Goal: Book appointment/travel/reservation

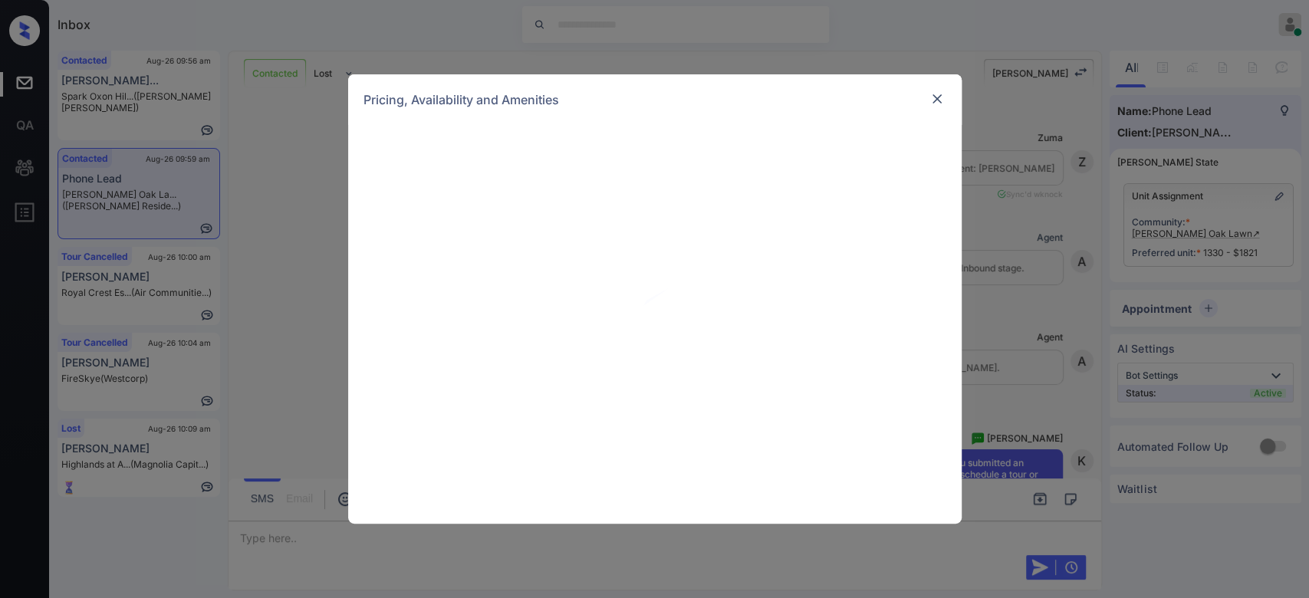
scroll to position [1328, 0]
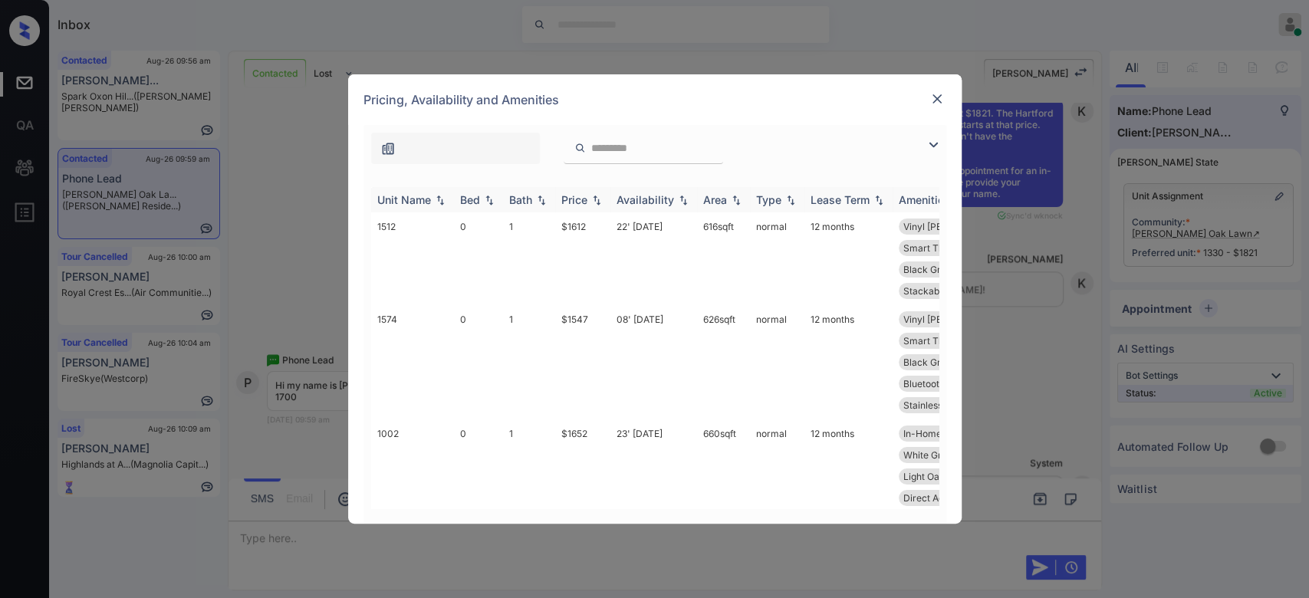
click at [580, 189] on th "Price" at bounding box center [582, 199] width 55 height 25
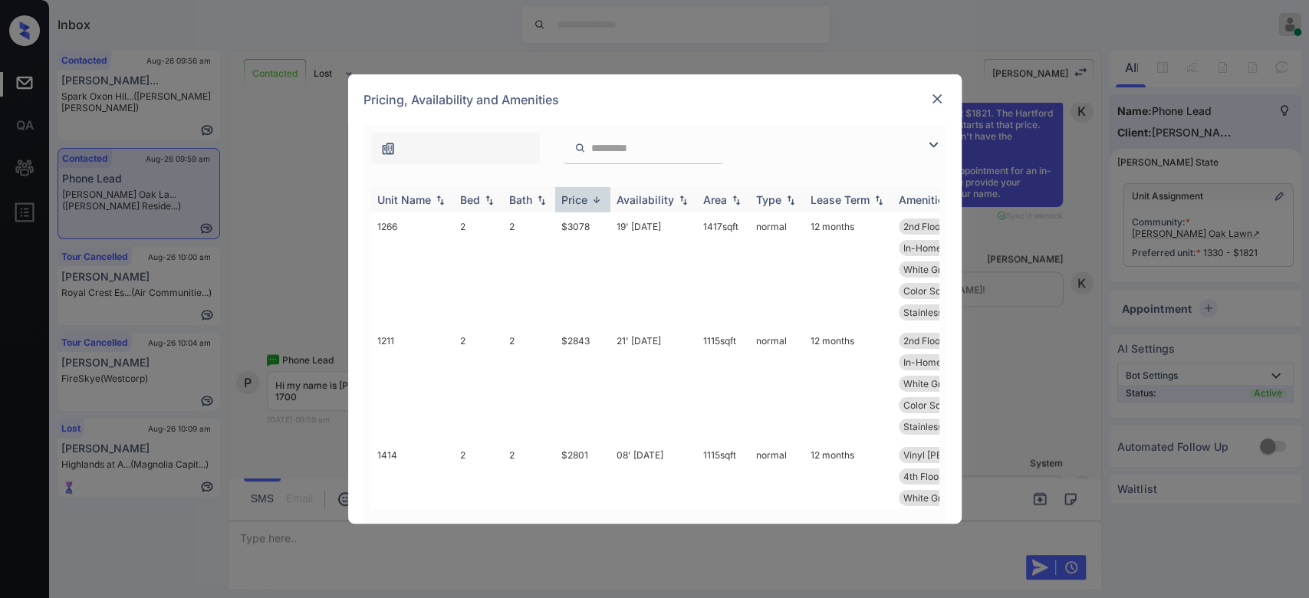
click at [580, 189] on th "Price" at bounding box center [582, 199] width 55 height 25
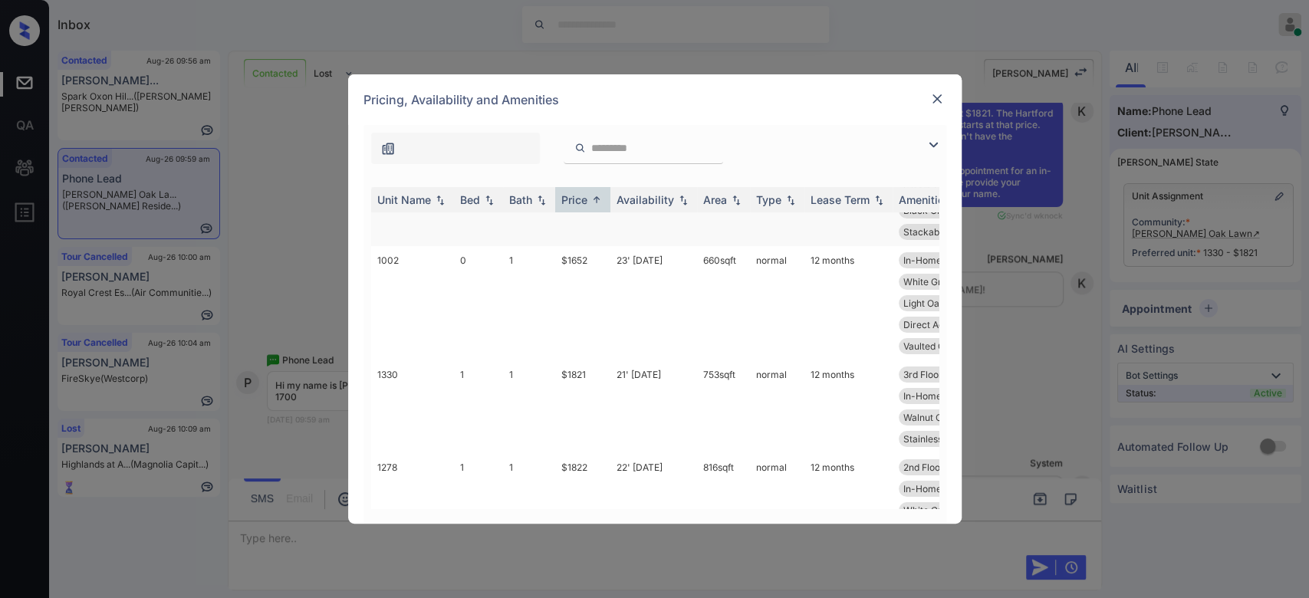
scroll to position [0, 0]
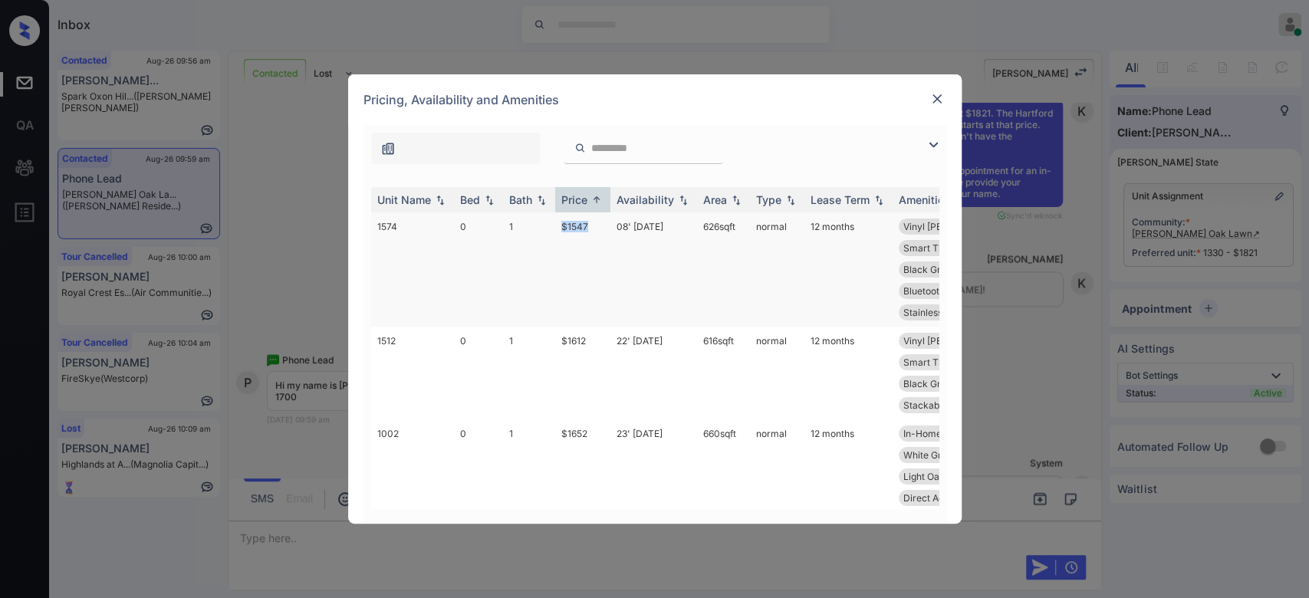
drag, startPoint x: 594, startPoint y: 222, endPoint x: 540, endPoint y: 223, distance: 53.7
click at [540, 223] on tr "1574 0 1 $1547 08' Oct 25 626 sqft normal 12 months Vinyl Plank Flo... 5th Floo…" at bounding box center [771, 269] width 801 height 114
copy tr "$1547"
click at [933, 97] on img at bounding box center [936, 98] width 15 height 15
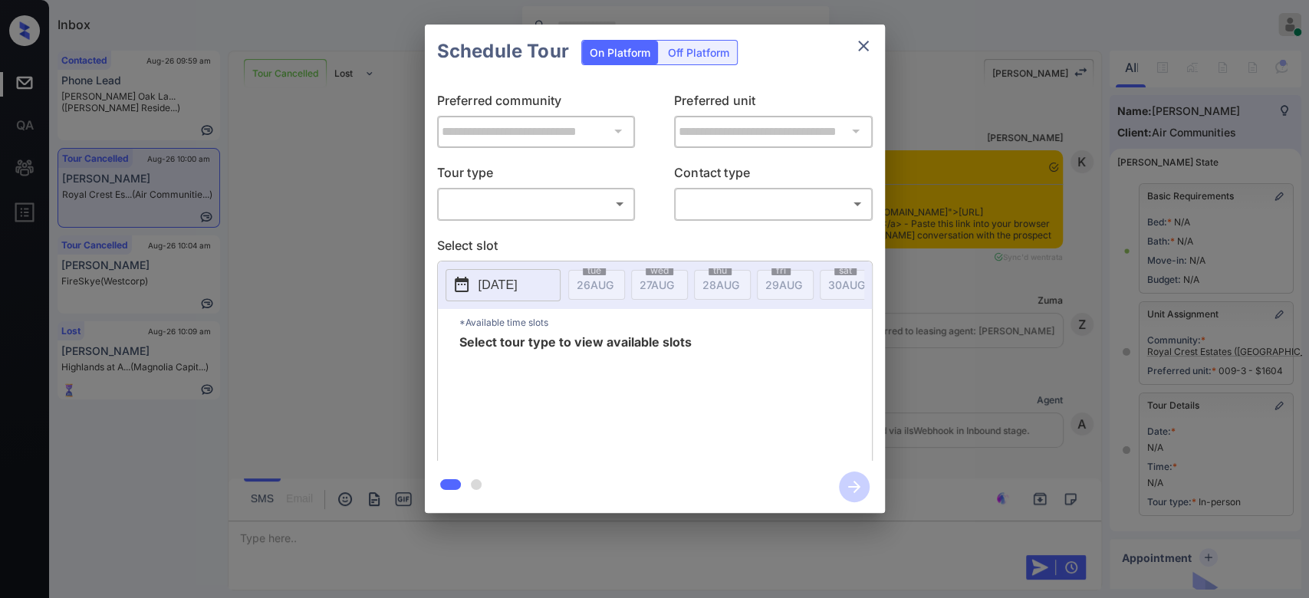
scroll to position [24610, 0]
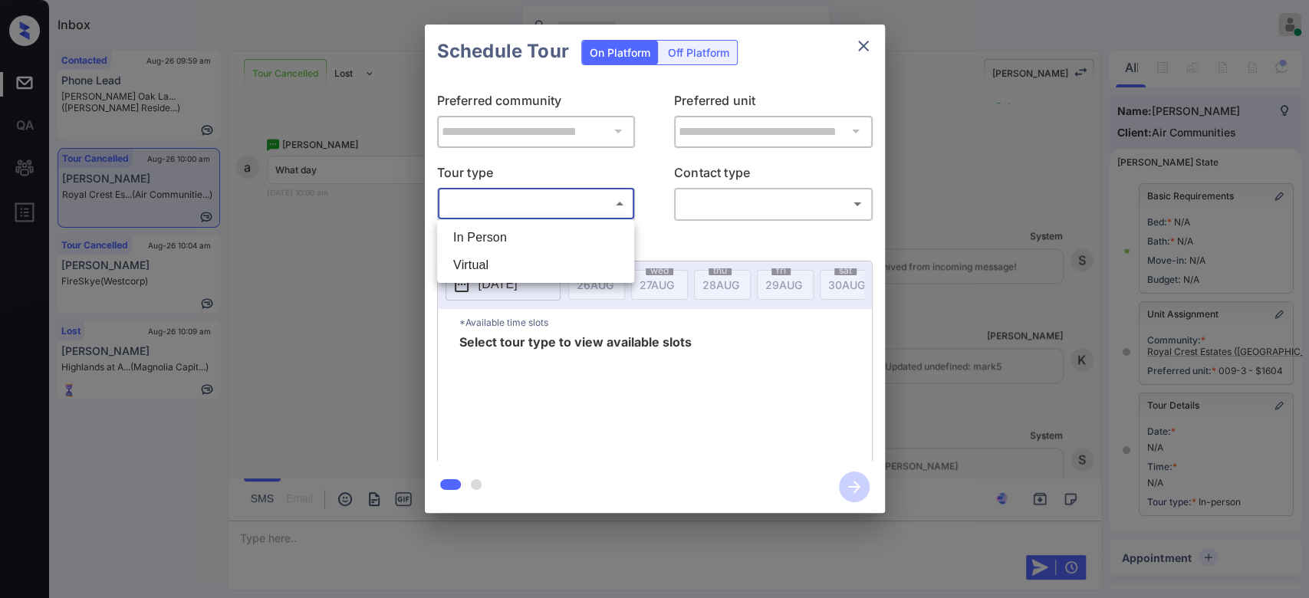
click at [575, 206] on body "Inbox Mukesh Online Set yourself offline Set yourself on break Profile Switch t…" at bounding box center [654, 299] width 1309 height 598
click at [540, 244] on li "In Person" at bounding box center [535, 238] width 189 height 28
type input "********"
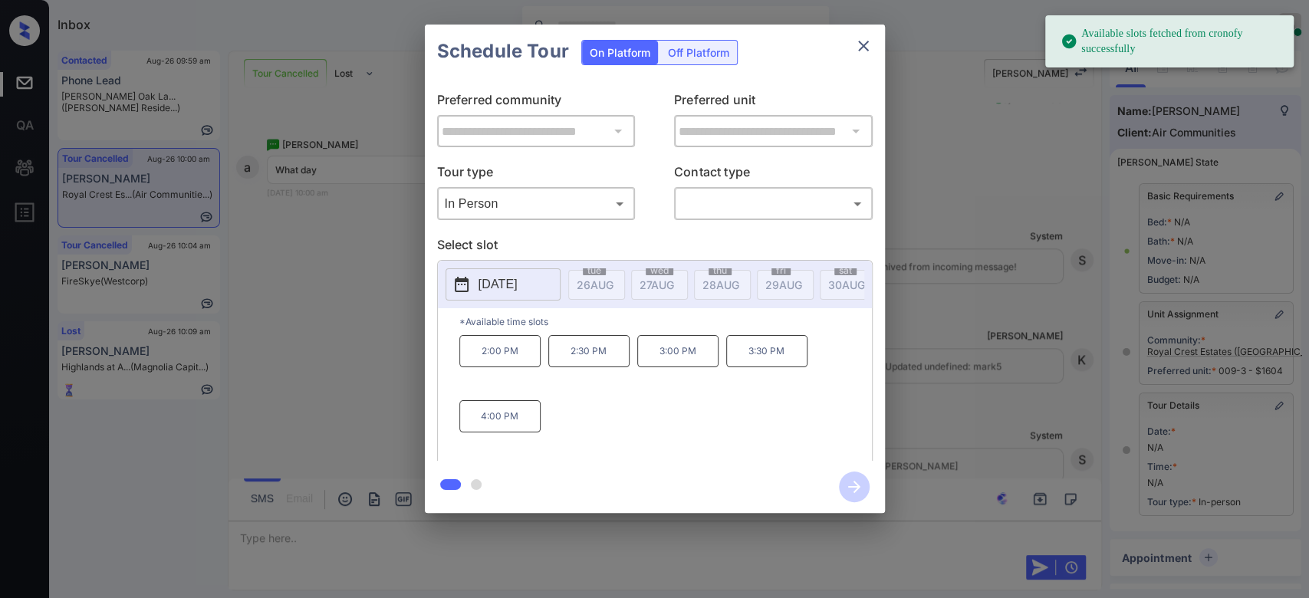
click at [505, 291] on p "2025-09-04" at bounding box center [497, 284] width 39 height 18
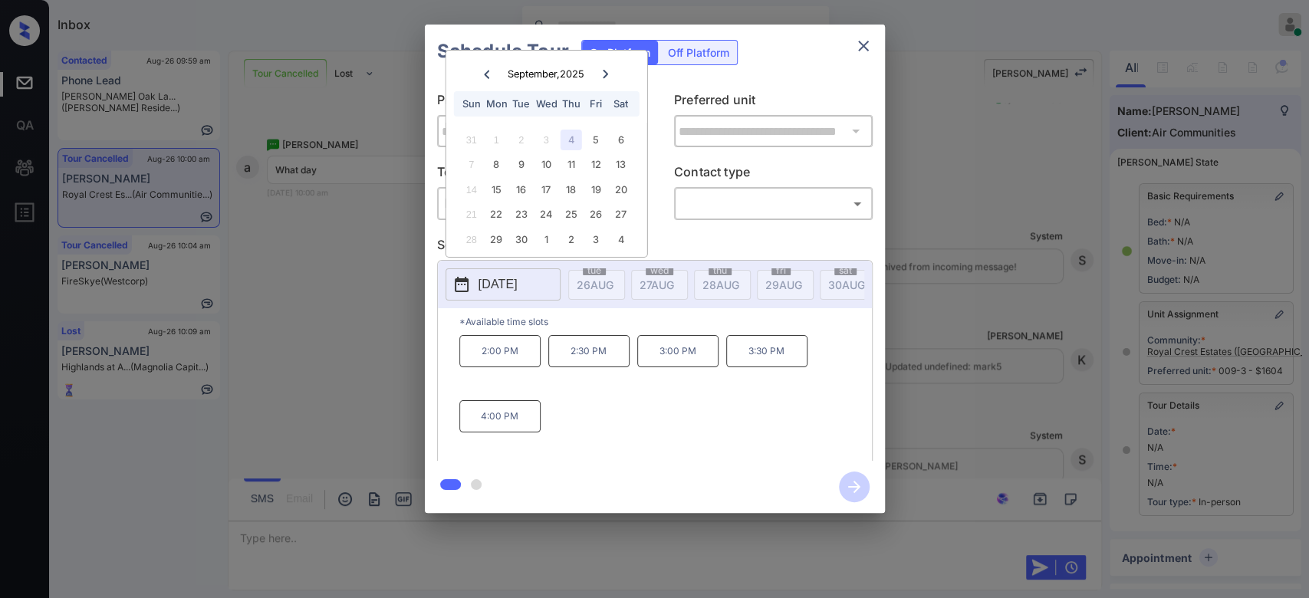
click at [606, 74] on icon at bounding box center [605, 74] width 5 height 8
click at [484, 74] on icon at bounding box center [486, 74] width 5 height 8
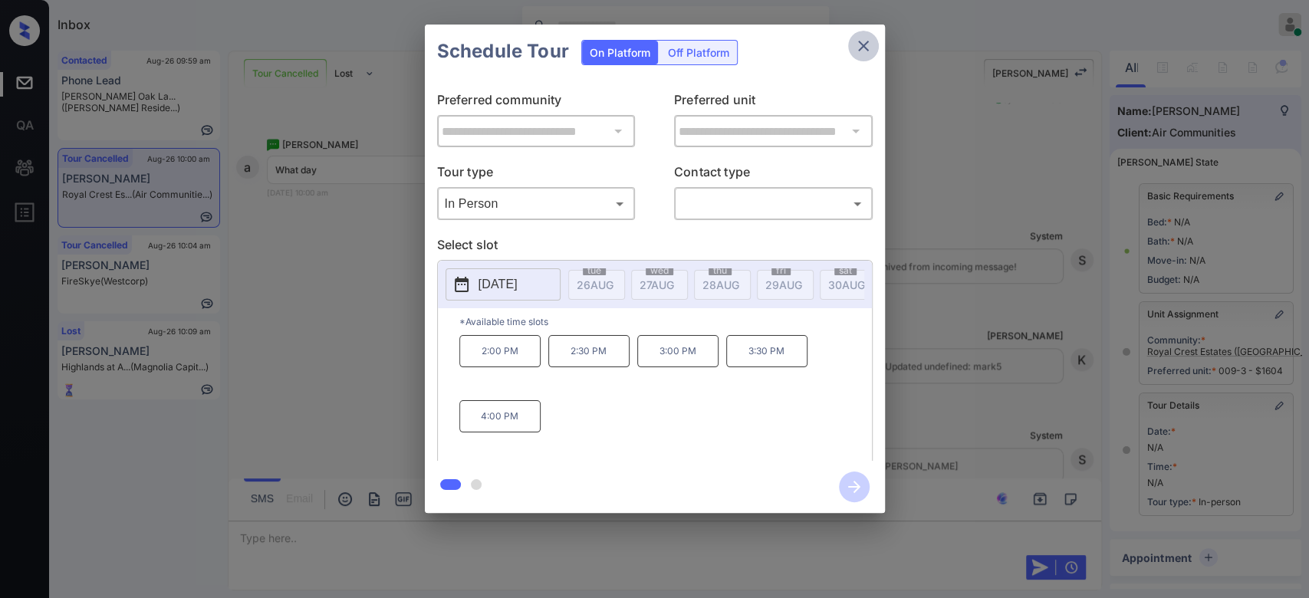
click at [869, 40] on icon "close" at bounding box center [863, 46] width 18 height 18
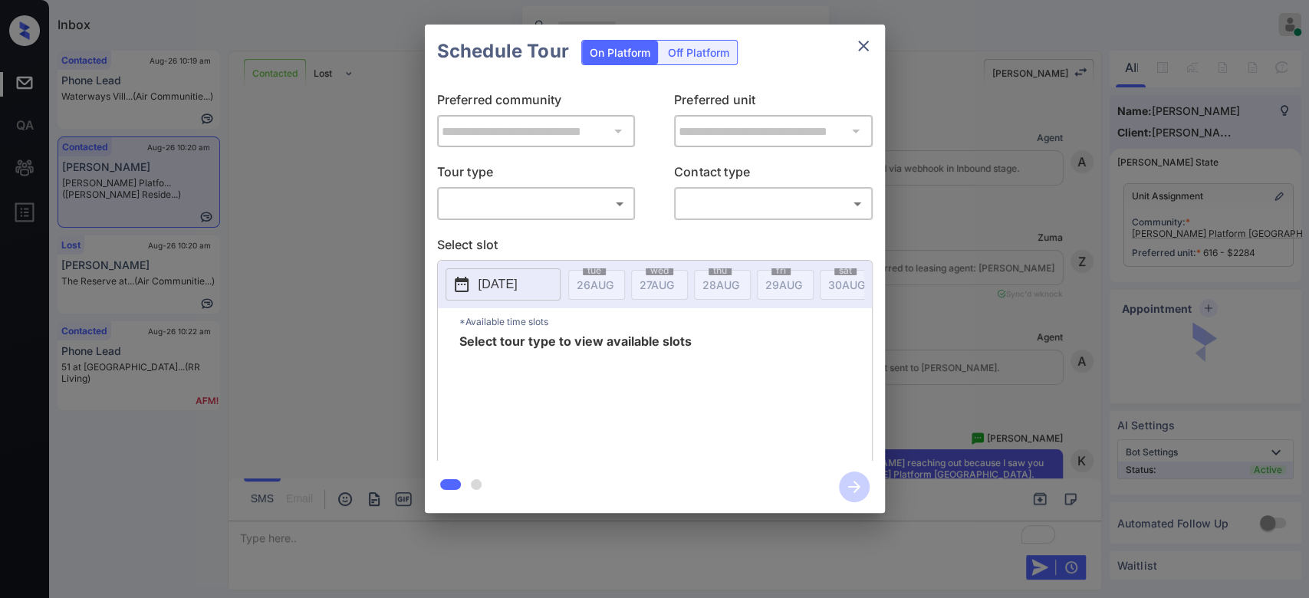
scroll to position [2264, 0]
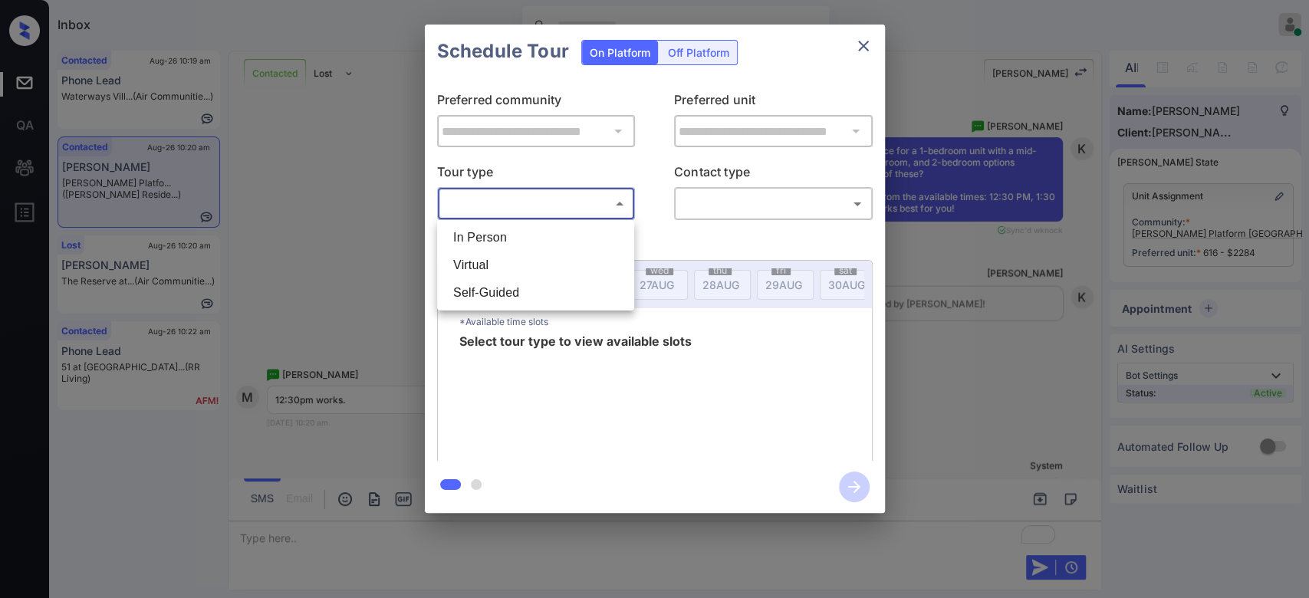
click at [616, 200] on body "Inbox Mukesh Online Set yourself offline Set yourself on break Profile Switch t…" at bounding box center [654, 299] width 1309 height 598
click at [509, 264] on li "Virtual" at bounding box center [535, 265] width 189 height 28
type input "*******"
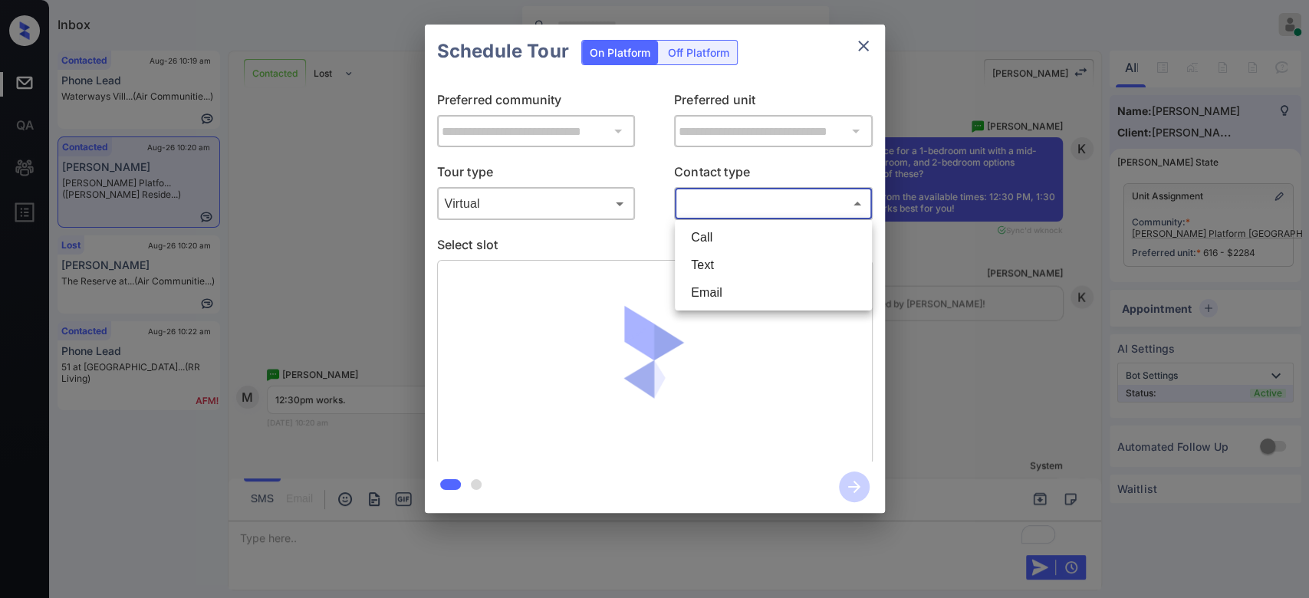
click at [723, 207] on body "Inbox Mukesh Online Set yourself offline Set yourself on break Profile Switch t…" at bounding box center [654, 299] width 1309 height 598
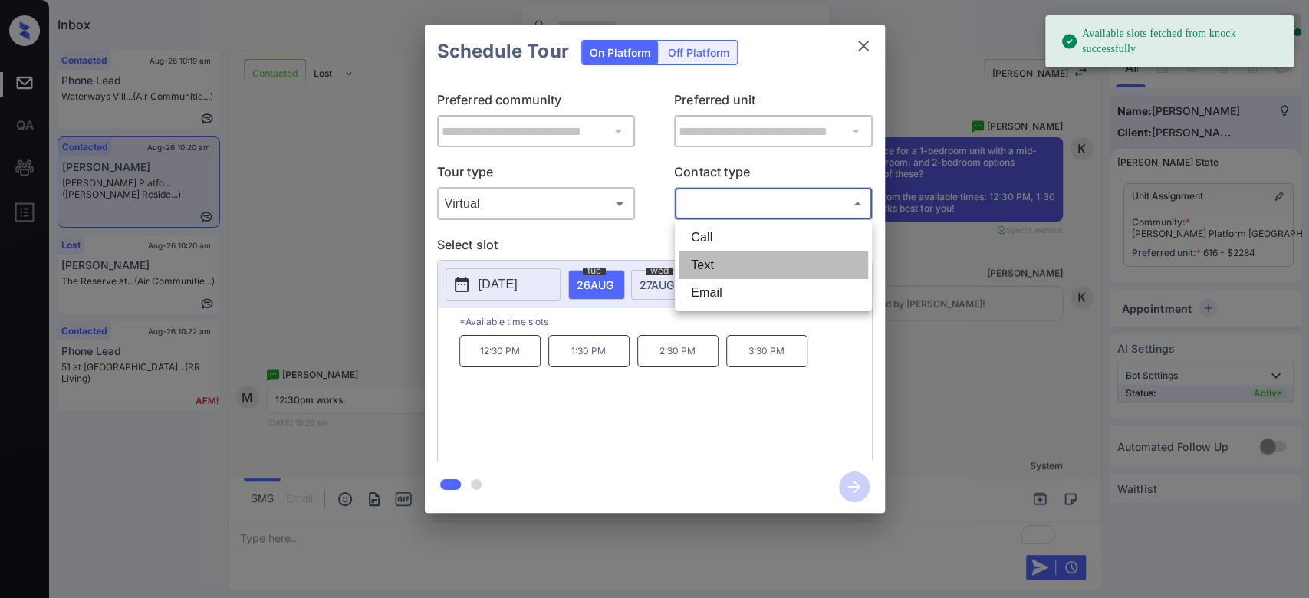
click at [697, 271] on li "Text" at bounding box center [772, 265] width 189 height 28
type input "****"
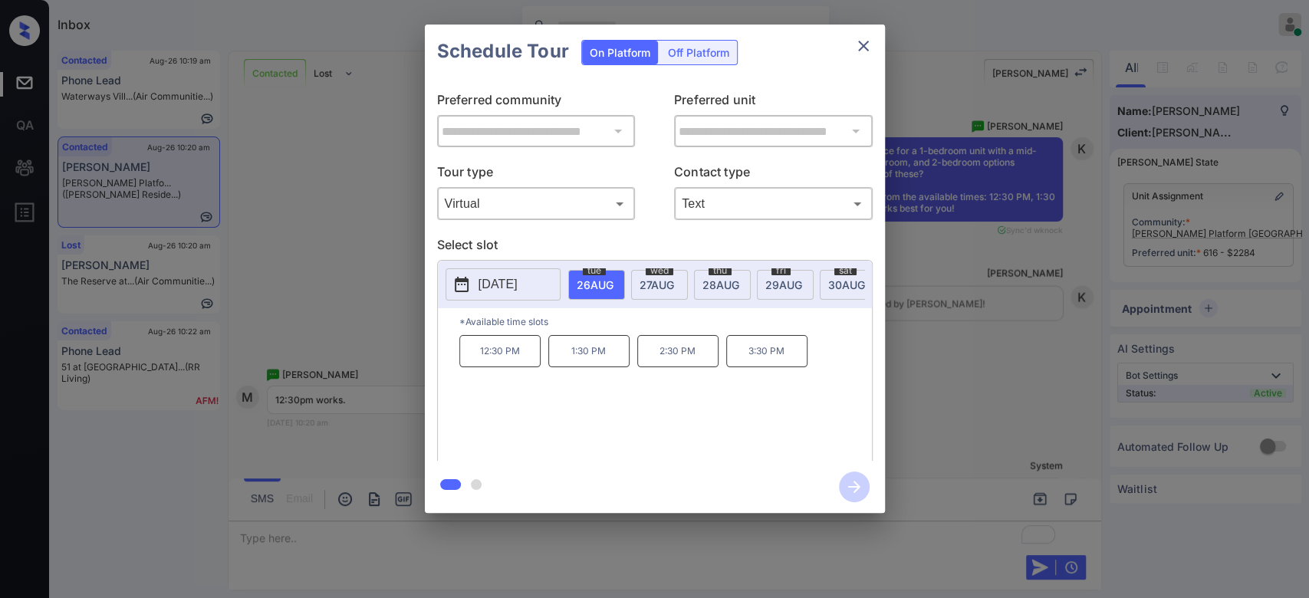
click at [514, 359] on p "12:30 PM" at bounding box center [499, 351] width 81 height 32
click at [849, 494] on icon "button" at bounding box center [854, 486] width 31 height 31
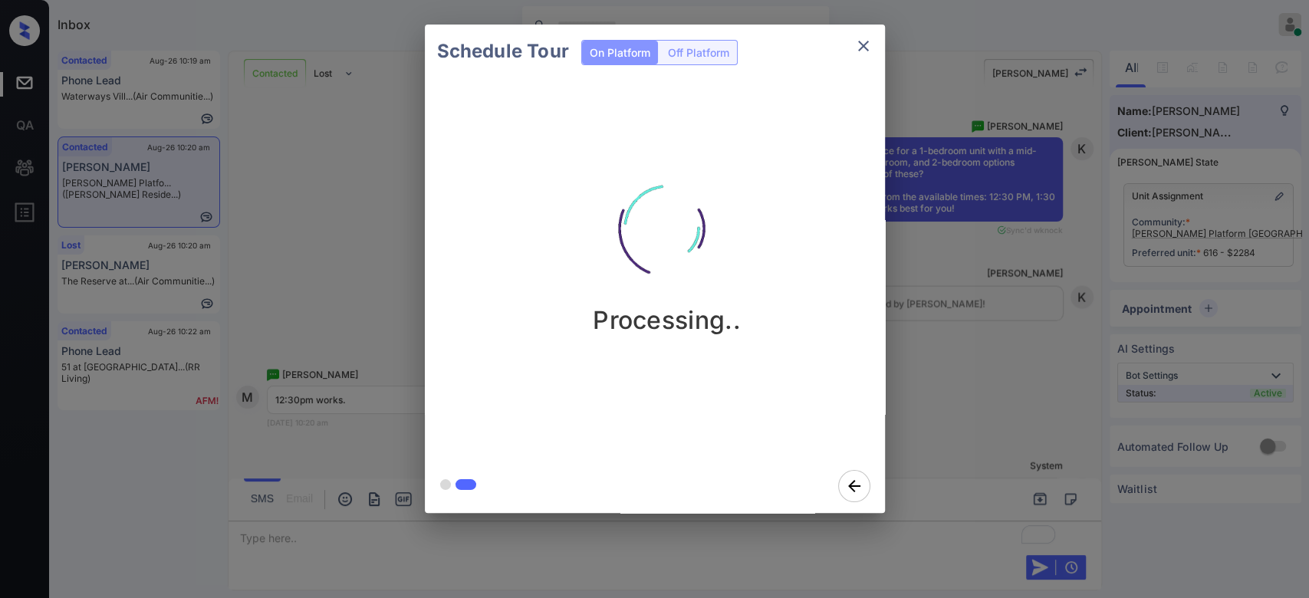
click at [1057, 426] on div "Schedule Tour On Platform Off Platform Processing.." at bounding box center [654, 268] width 1309 height 537
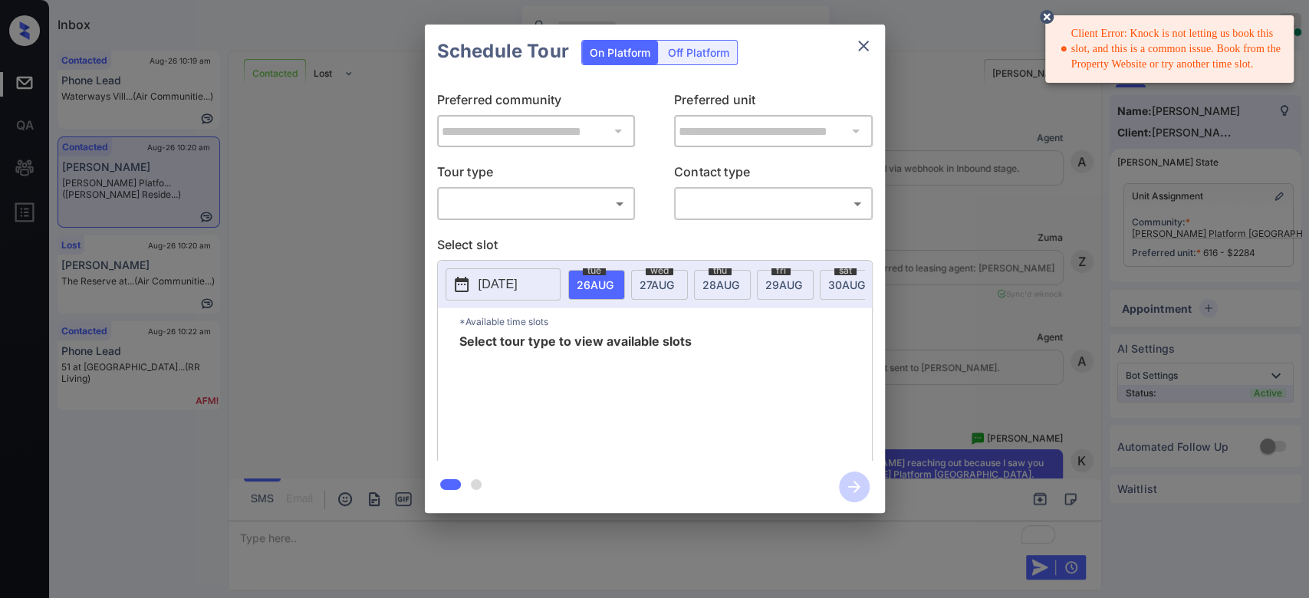
scroll to position [2730, 0]
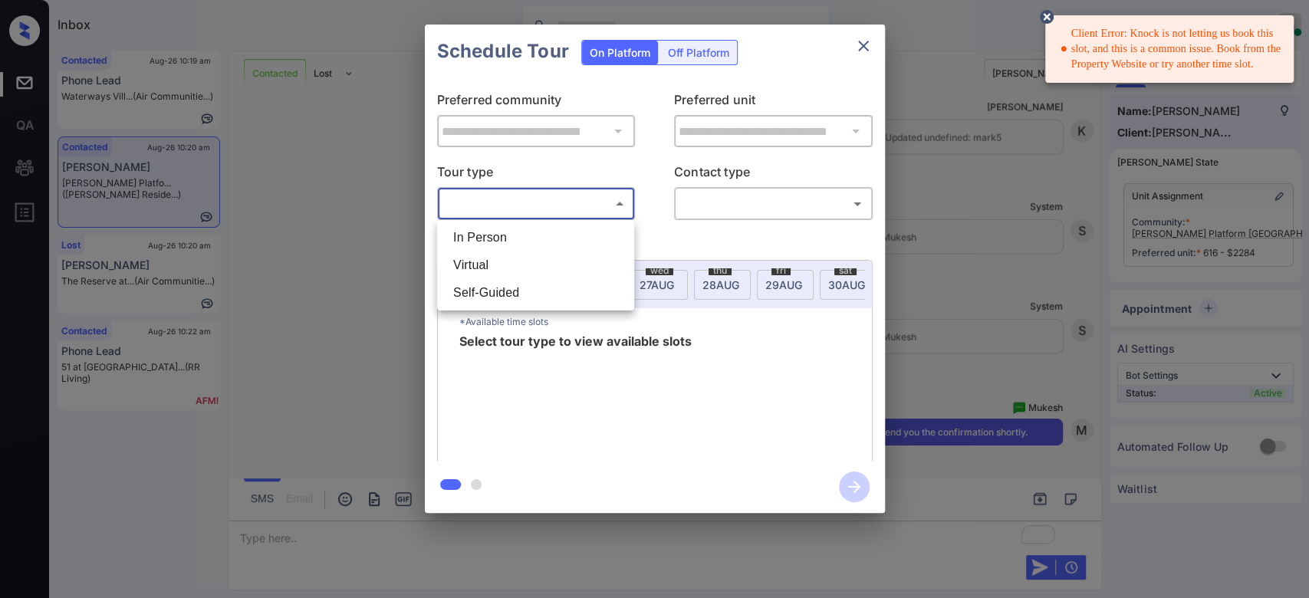
click at [580, 199] on body "Client Error: Knock is not letting us book this slot, and this is a common issu…" at bounding box center [654, 299] width 1309 height 598
click at [557, 264] on li "Virtual" at bounding box center [535, 265] width 189 height 28
type input "*******"
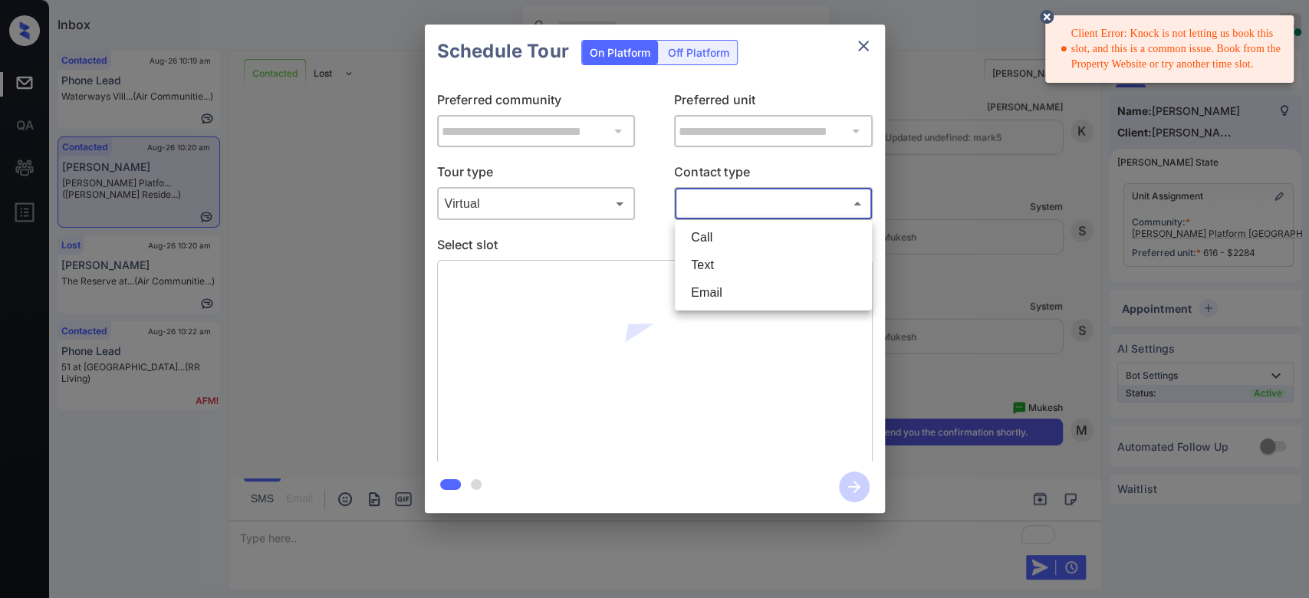
drag, startPoint x: 745, startPoint y: 207, endPoint x: 705, endPoint y: 262, distance: 68.1
click at [705, 262] on body "Client Error: Knock is not letting us book this slot, and this is a common issu…" at bounding box center [654, 299] width 1309 height 598
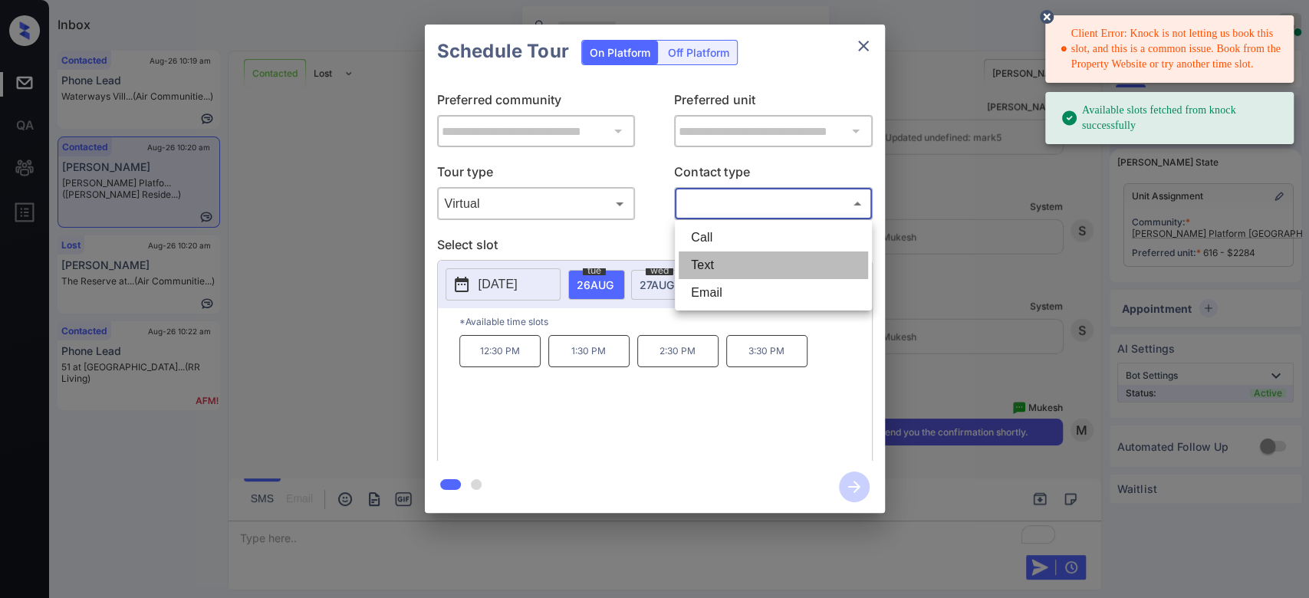
click at [705, 262] on li "Text" at bounding box center [772, 265] width 189 height 28
type input "****"
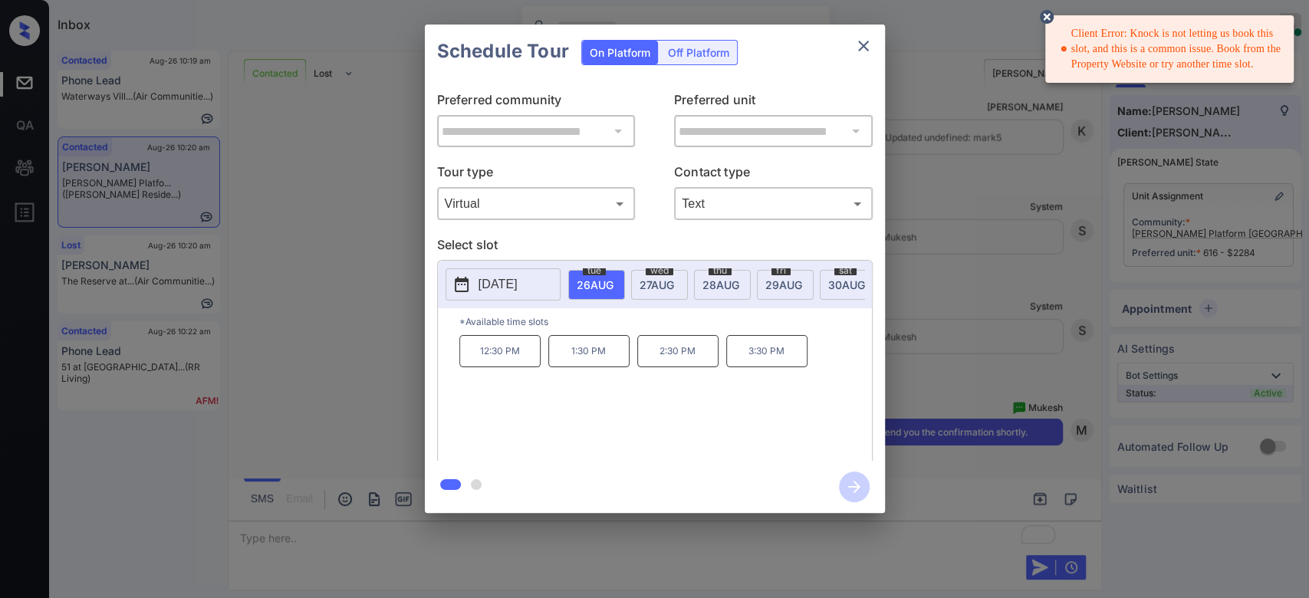
click at [497, 362] on p "12:30 PM" at bounding box center [499, 351] width 81 height 32
click at [860, 487] on icon "button" at bounding box center [854, 486] width 31 height 31
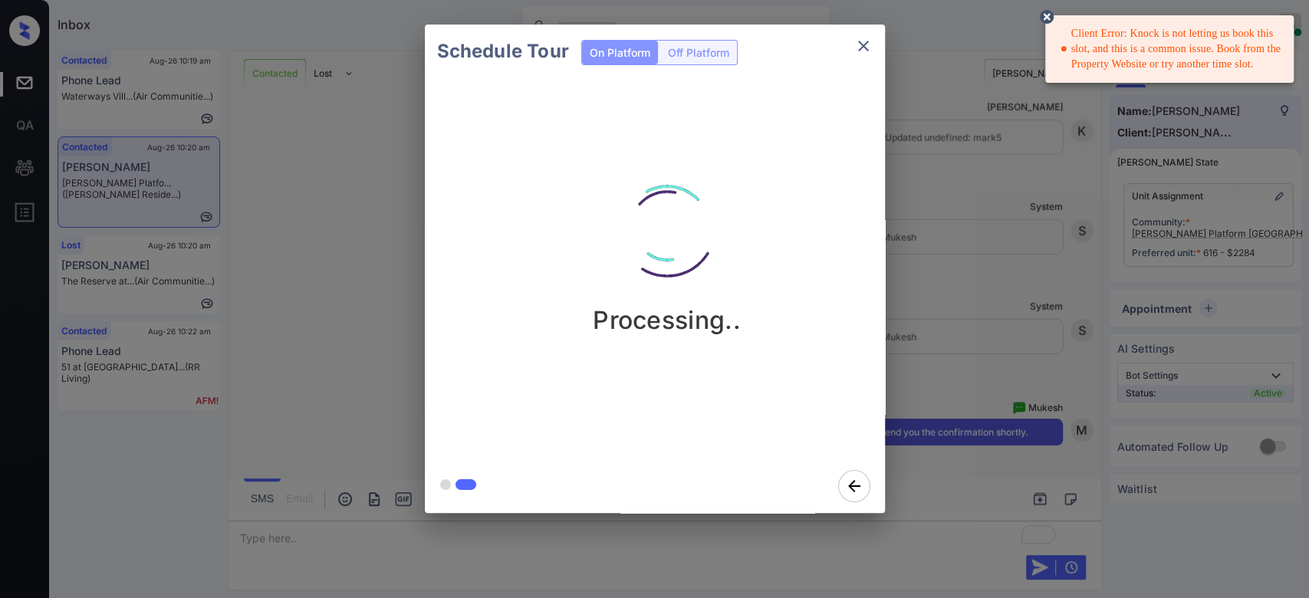
click at [1049, 14] on icon at bounding box center [1046, 17] width 14 height 14
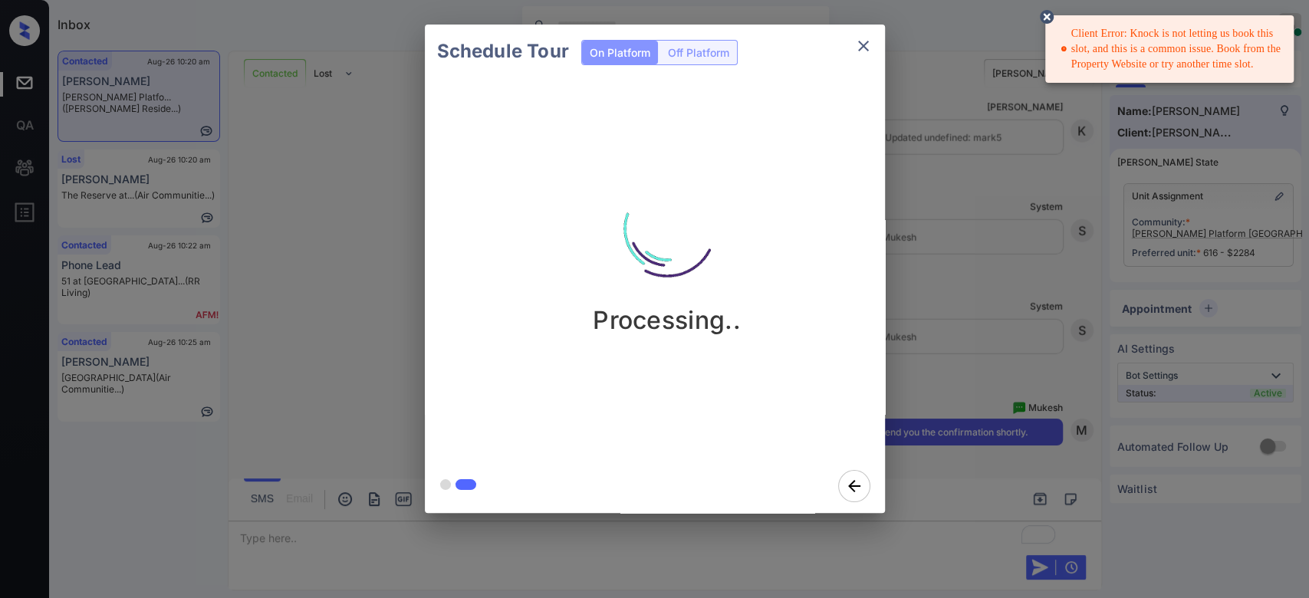
click at [1043, 15] on circle at bounding box center [1046, 16] width 9 height 9
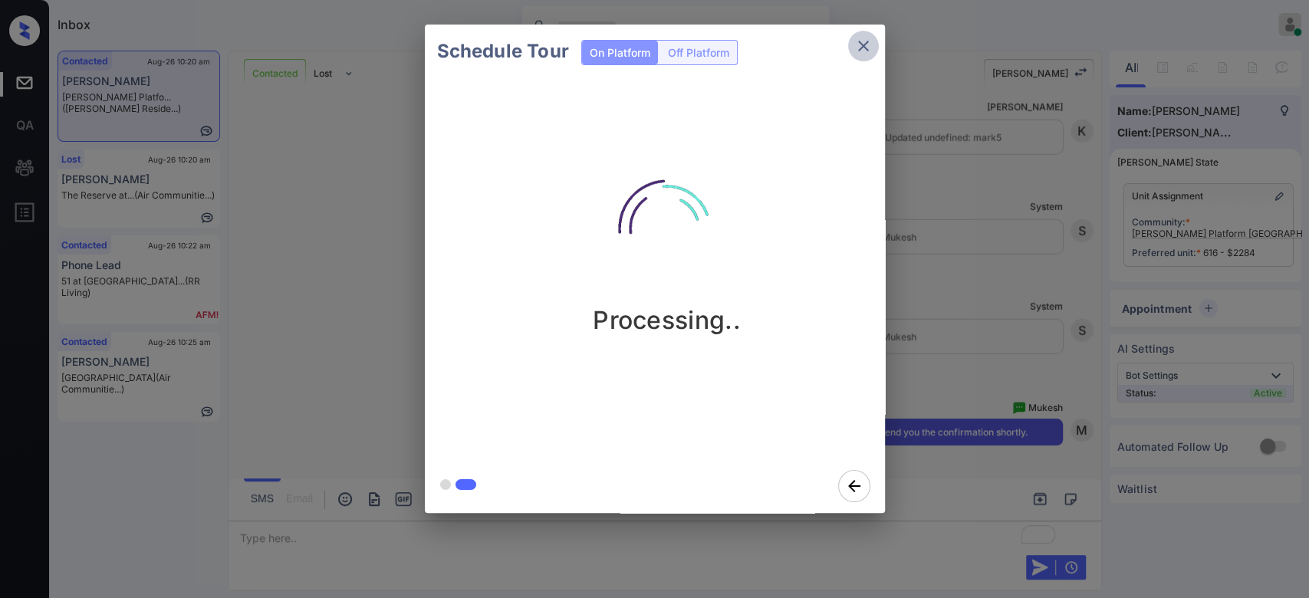
click at [869, 46] on icon "close" at bounding box center [863, 46] width 18 height 18
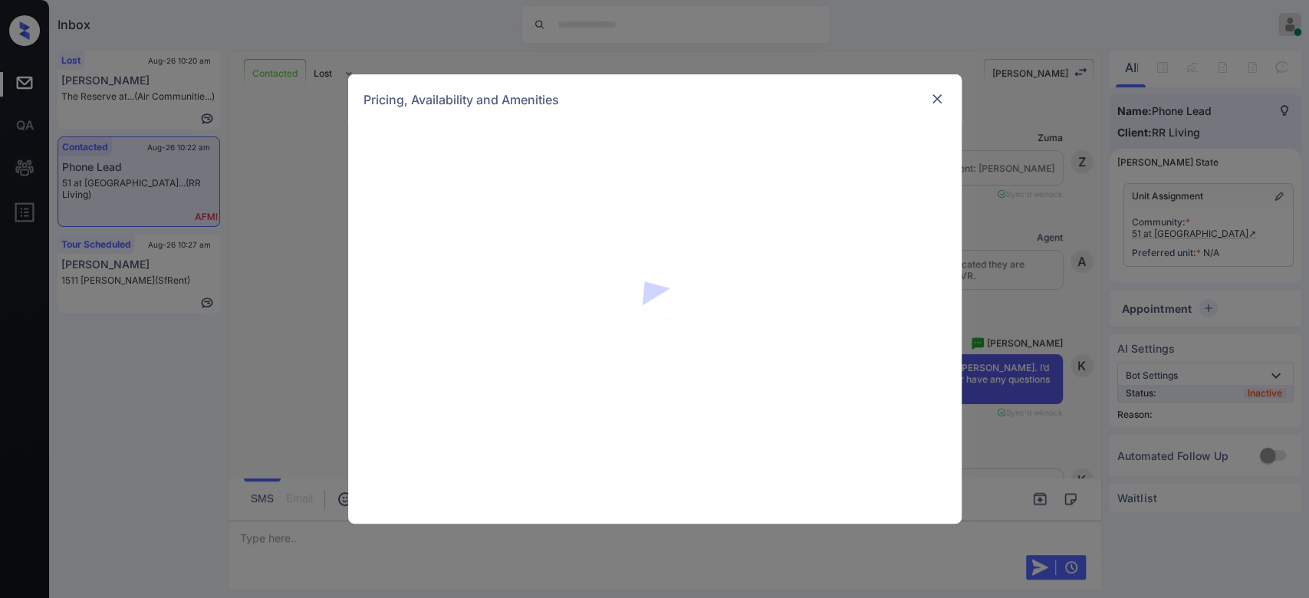
scroll to position [363, 0]
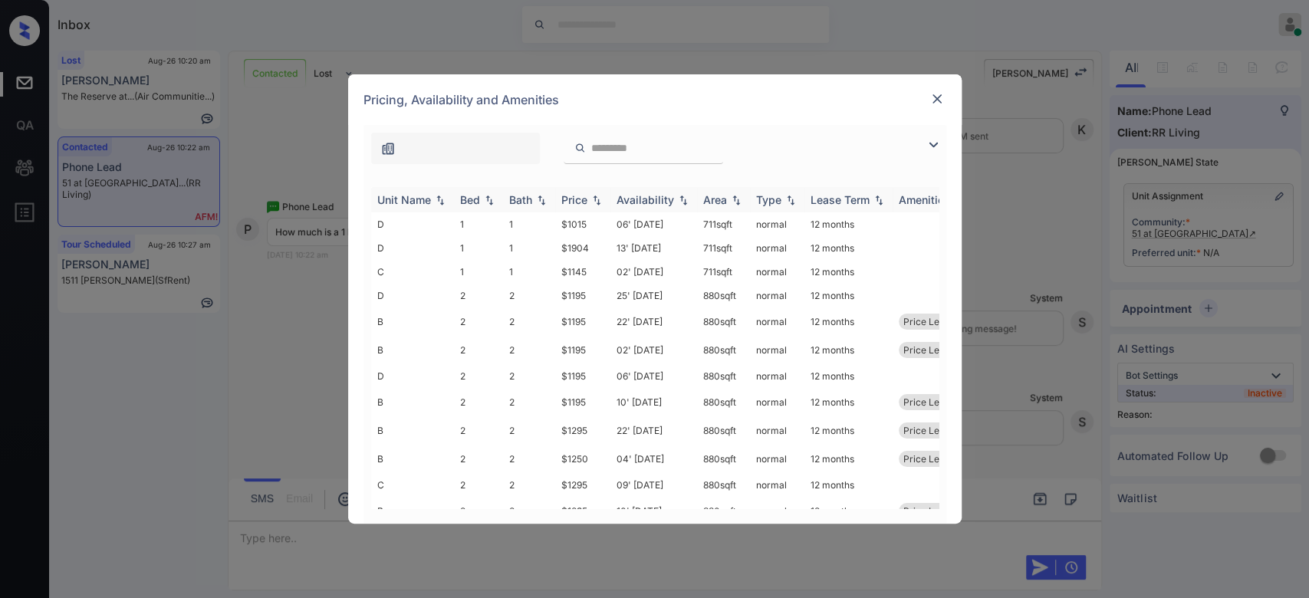
click at [583, 198] on div "Price" at bounding box center [574, 199] width 26 height 13
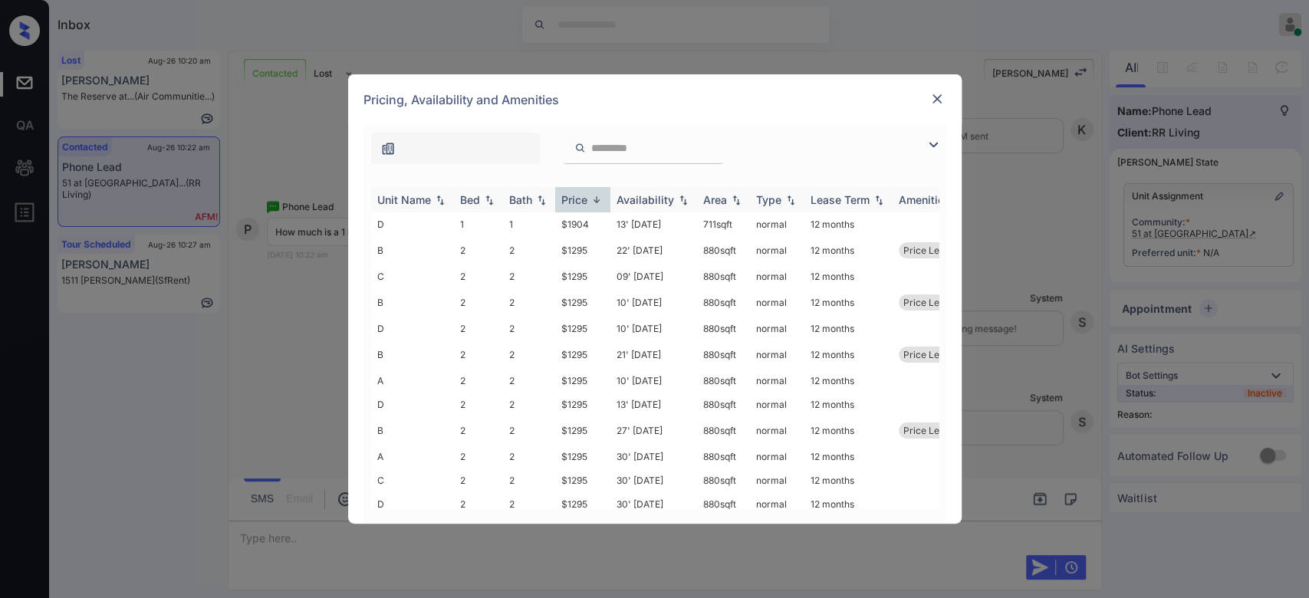
click at [583, 198] on div "Price" at bounding box center [574, 199] width 26 height 13
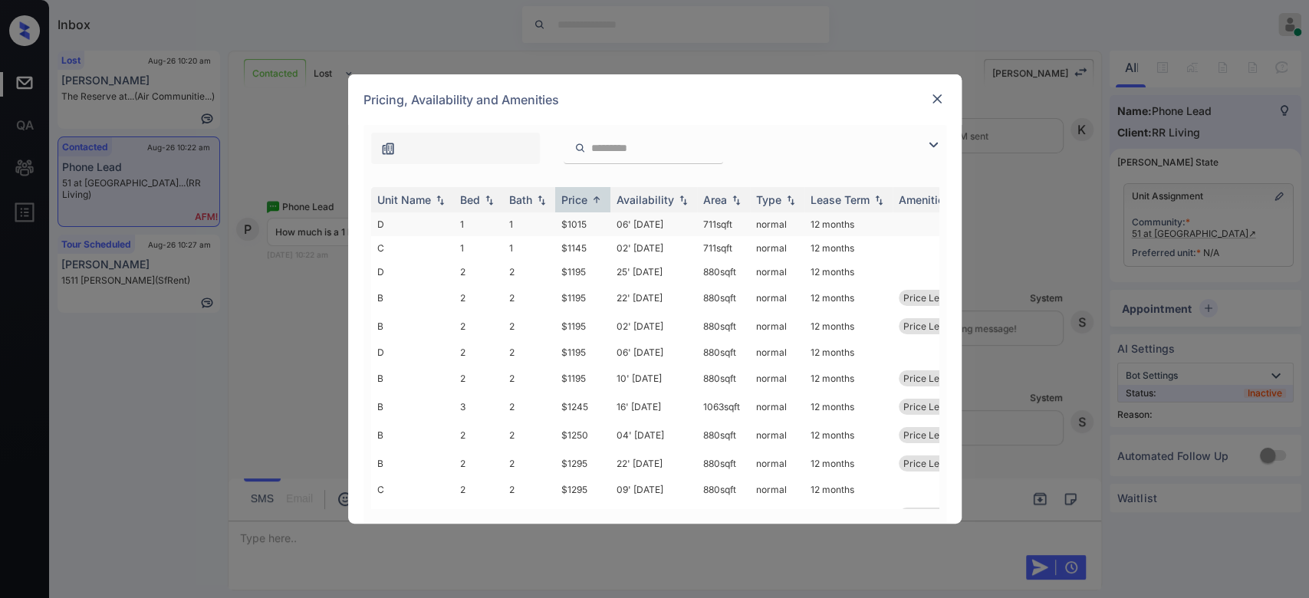
click at [586, 222] on td "$1015" at bounding box center [582, 224] width 55 height 24
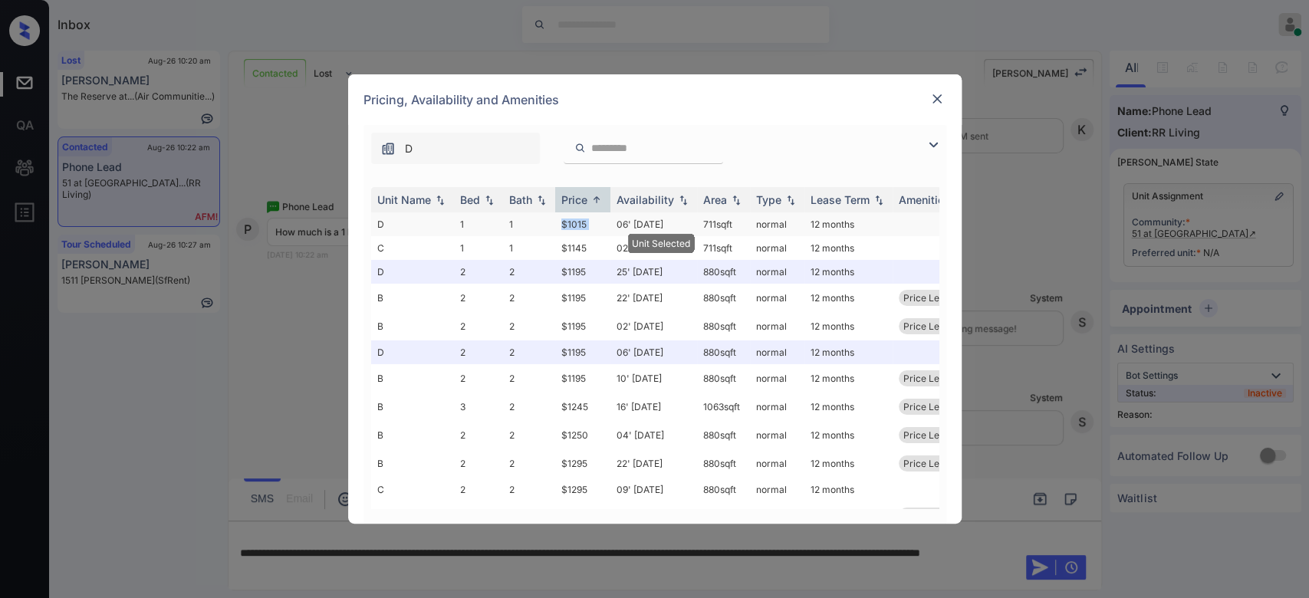
click at [586, 222] on td "$1015" at bounding box center [582, 224] width 55 height 24
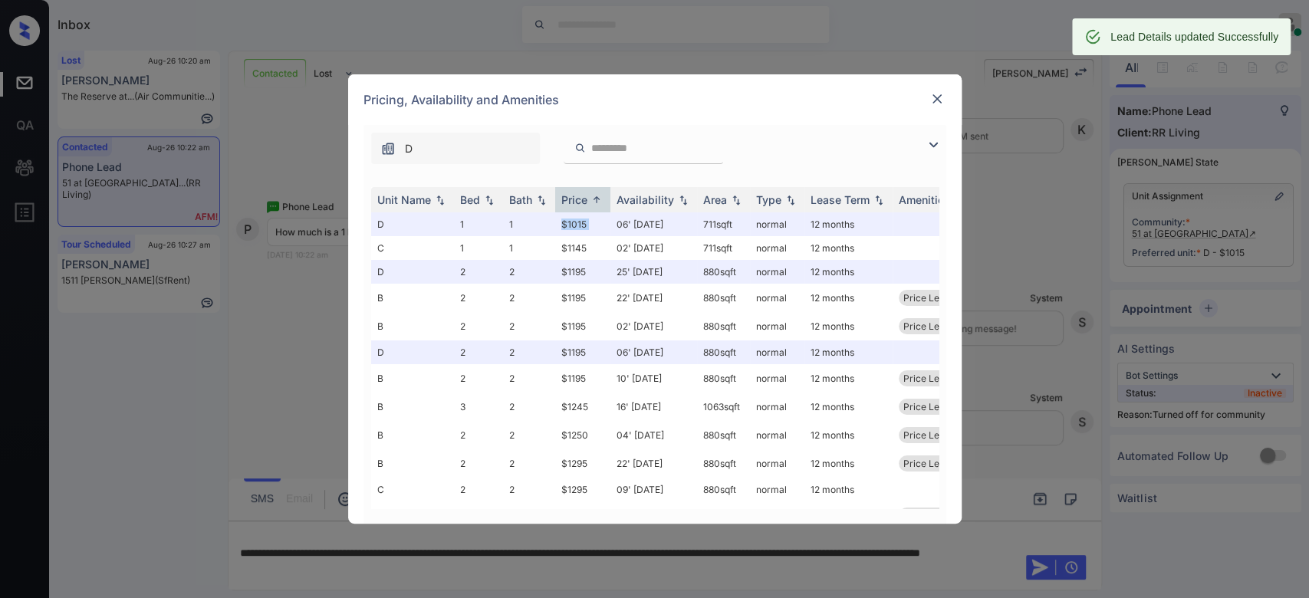
click at [934, 103] on img at bounding box center [936, 98] width 15 height 15
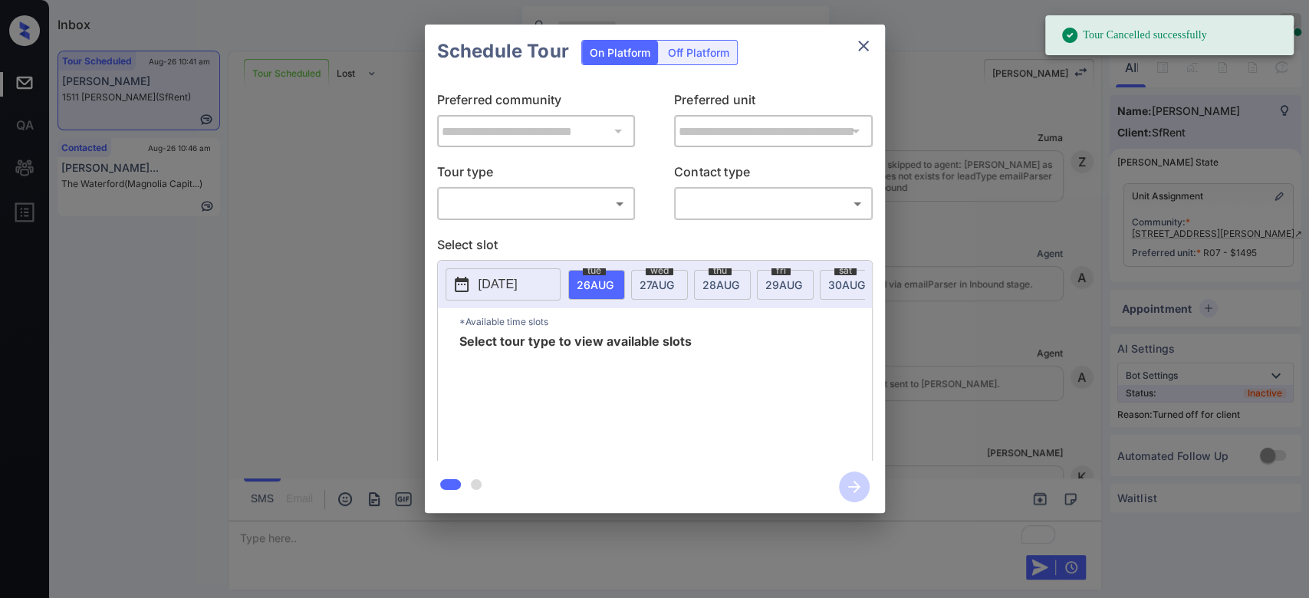
scroll to position [4974, 0]
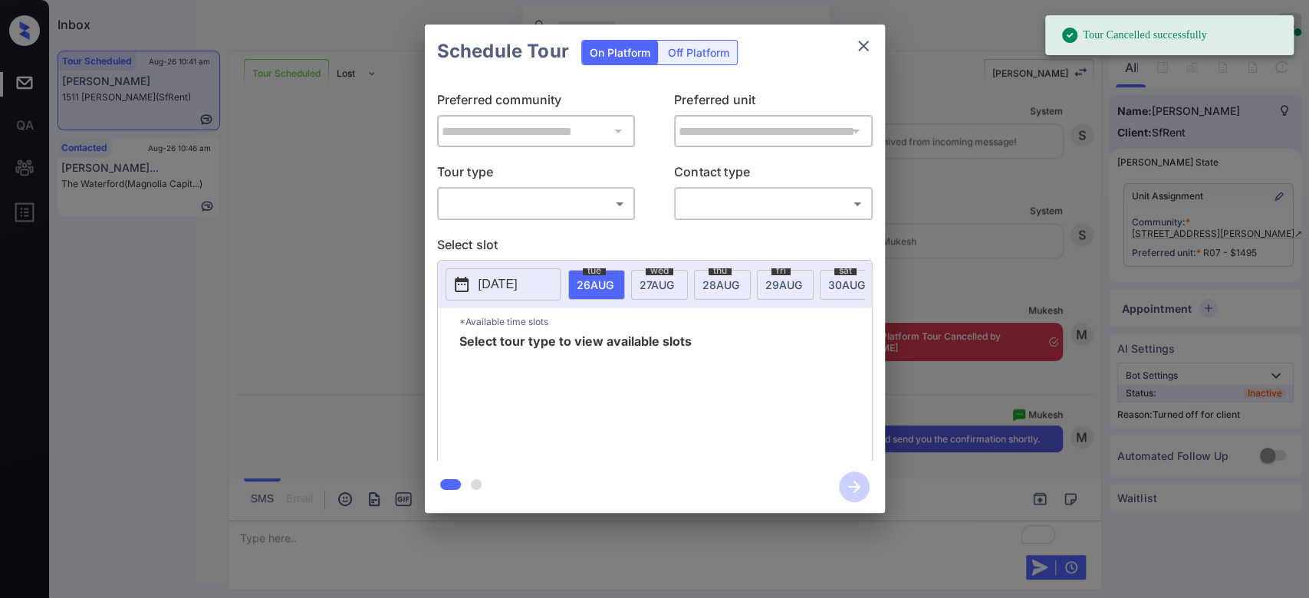
click at [693, 51] on div "Off Platform" at bounding box center [698, 53] width 77 height 24
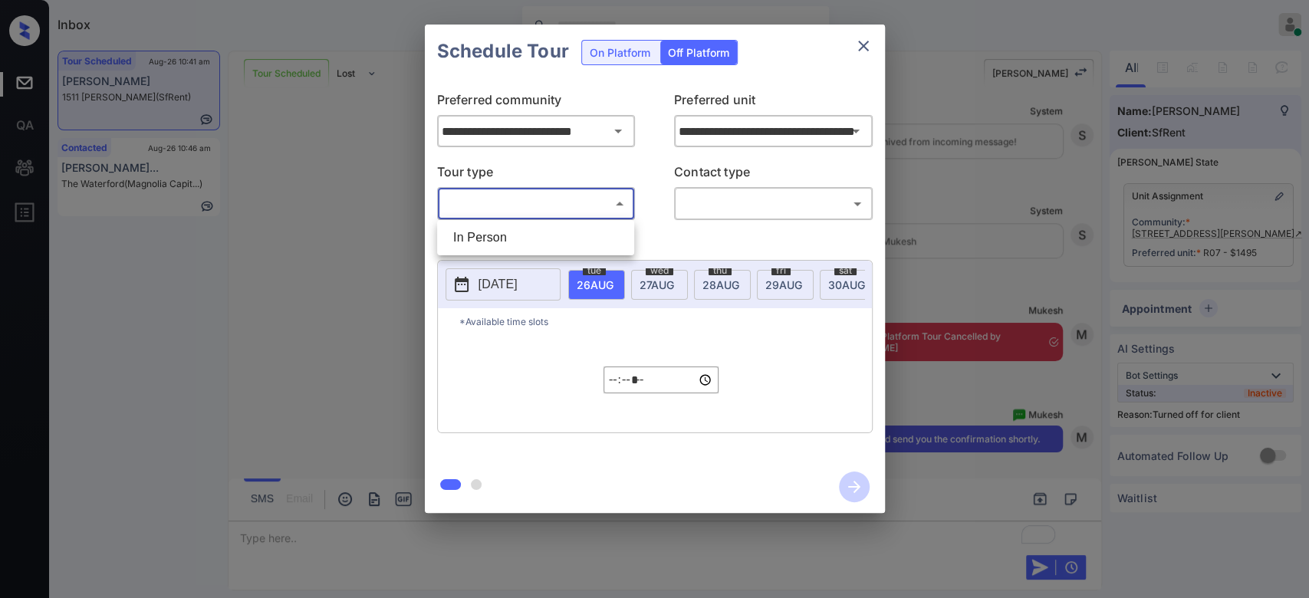
click at [578, 209] on body "Inbox Mukesh Online Set yourself offline Set yourself on break Profile Switch t…" at bounding box center [654, 299] width 1309 height 598
click at [570, 232] on li "In Person" at bounding box center [535, 238] width 189 height 28
type input "********"
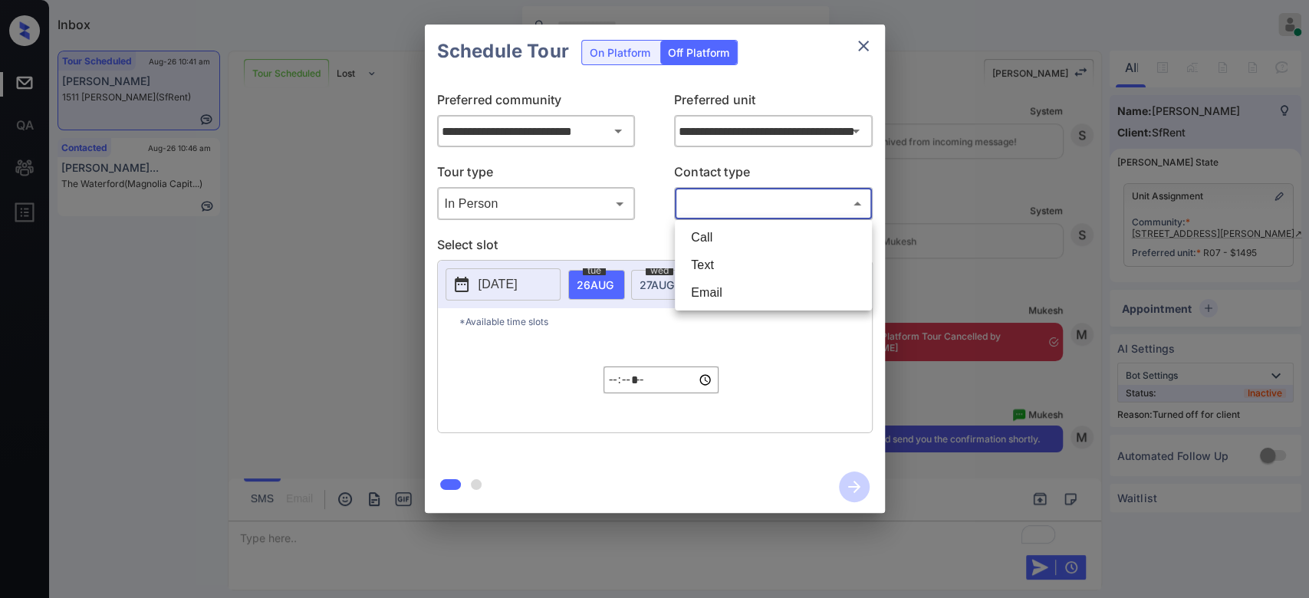
click at [755, 204] on body "Inbox Mukesh Online Set yourself offline Set yourself on break Profile Switch t…" at bounding box center [654, 299] width 1309 height 598
click at [747, 263] on li "Text" at bounding box center [772, 265] width 189 height 28
type input "****"
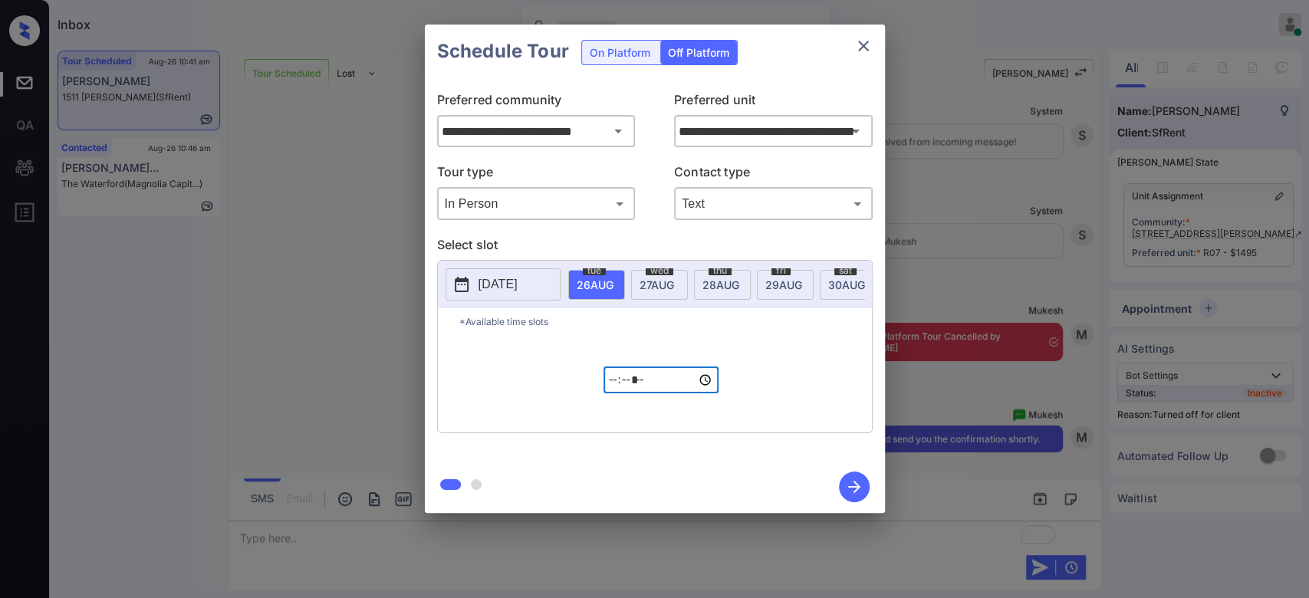
click at [615, 393] on input "*****" at bounding box center [660, 379] width 115 height 27
click at [516, 290] on p "2025-08-25" at bounding box center [497, 284] width 39 height 18
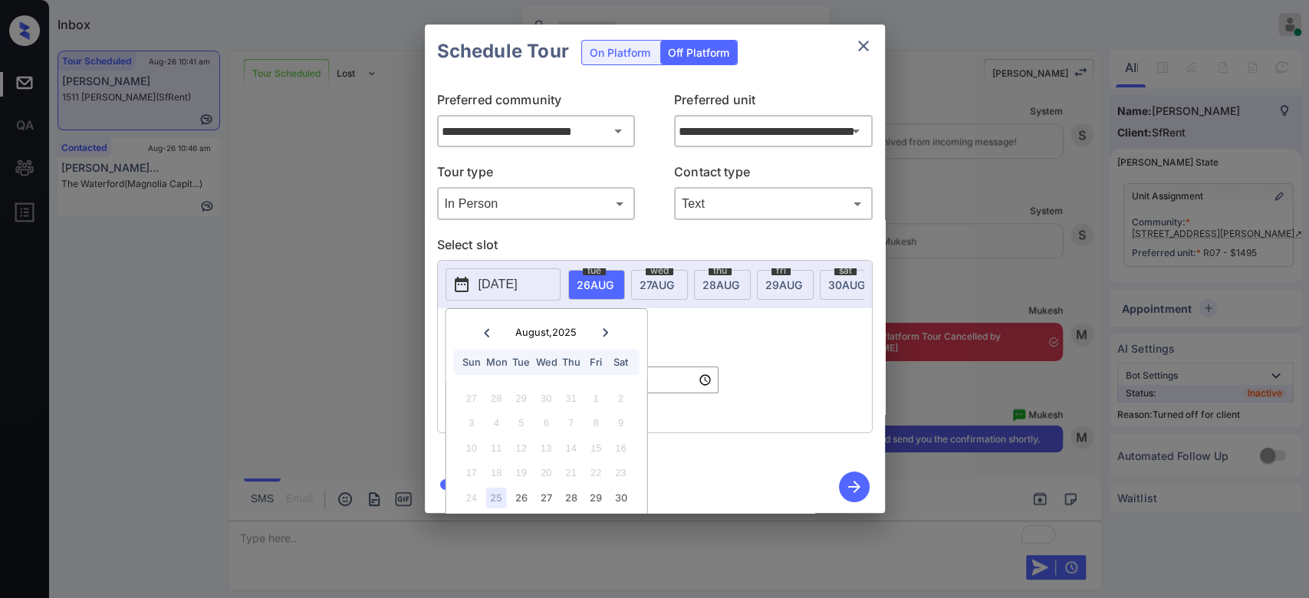
scroll to position [47, 15]
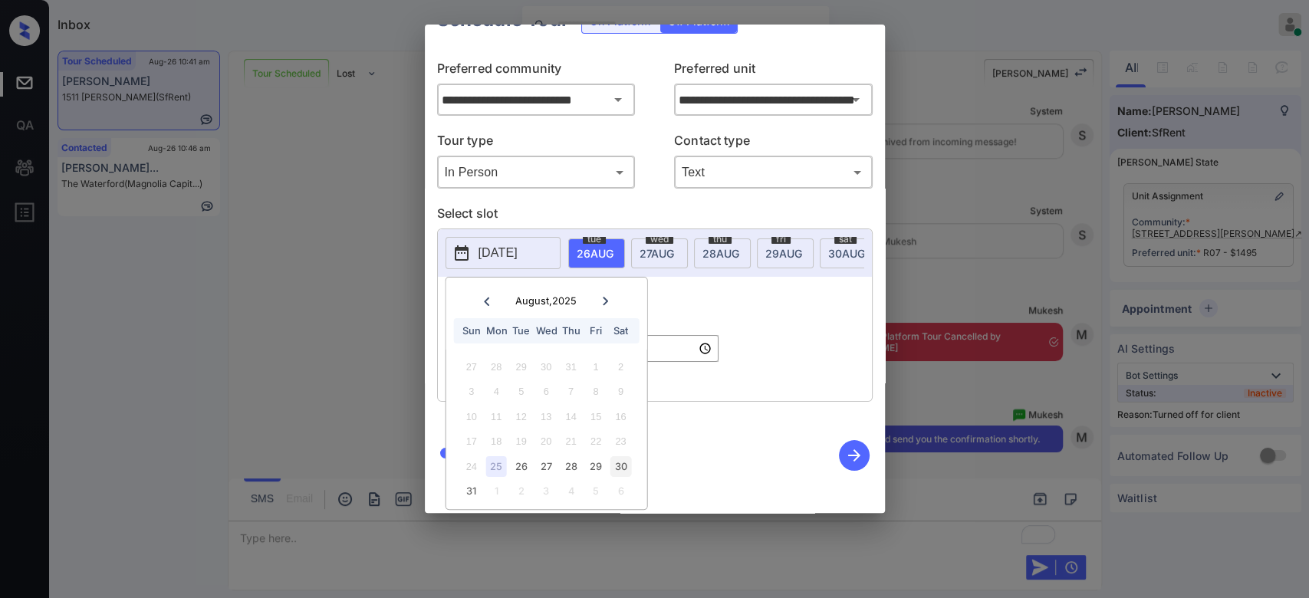
click at [610, 458] on div "30" at bounding box center [620, 466] width 21 height 21
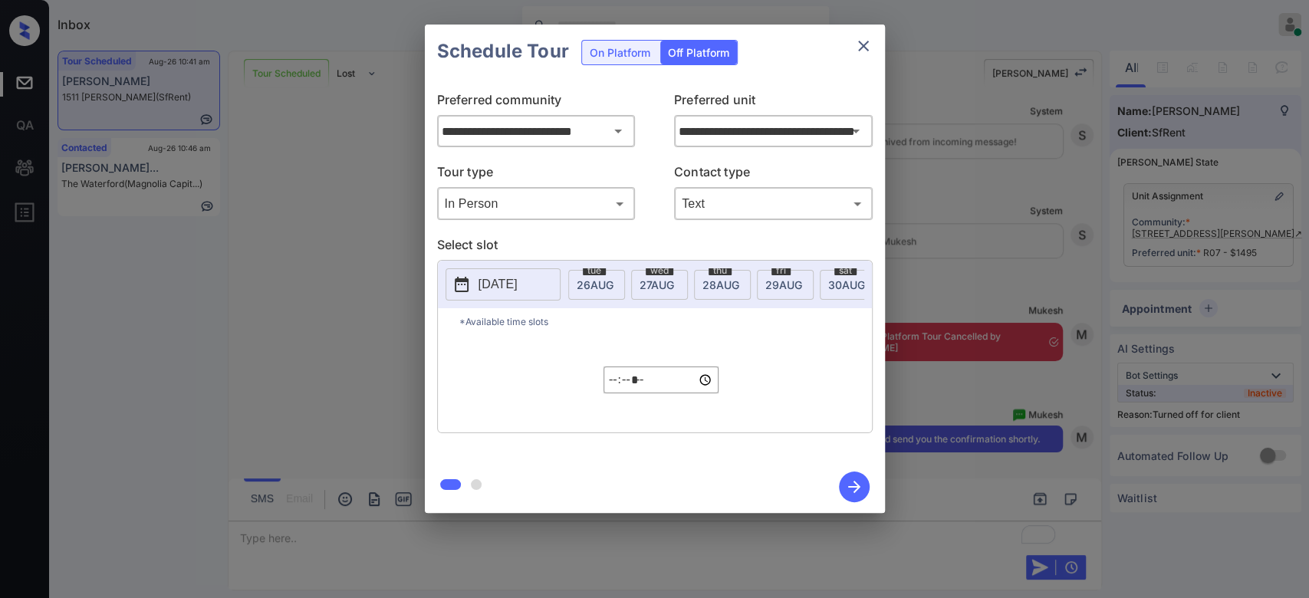
click at [746, 375] on div "*Available time slots ***** ​" at bounding box center [655, 370] width 434 height 124
click at [607, 391] on input "*****" at bounding box center [660, 379] width 115 height 27
type input "*****"
click at [690, 393] on input "*****" at bounding box center [660, 379] width 115 height 27
click at [852, 500] on icon "button" at bounding box center [854, 486] width 31 height 31
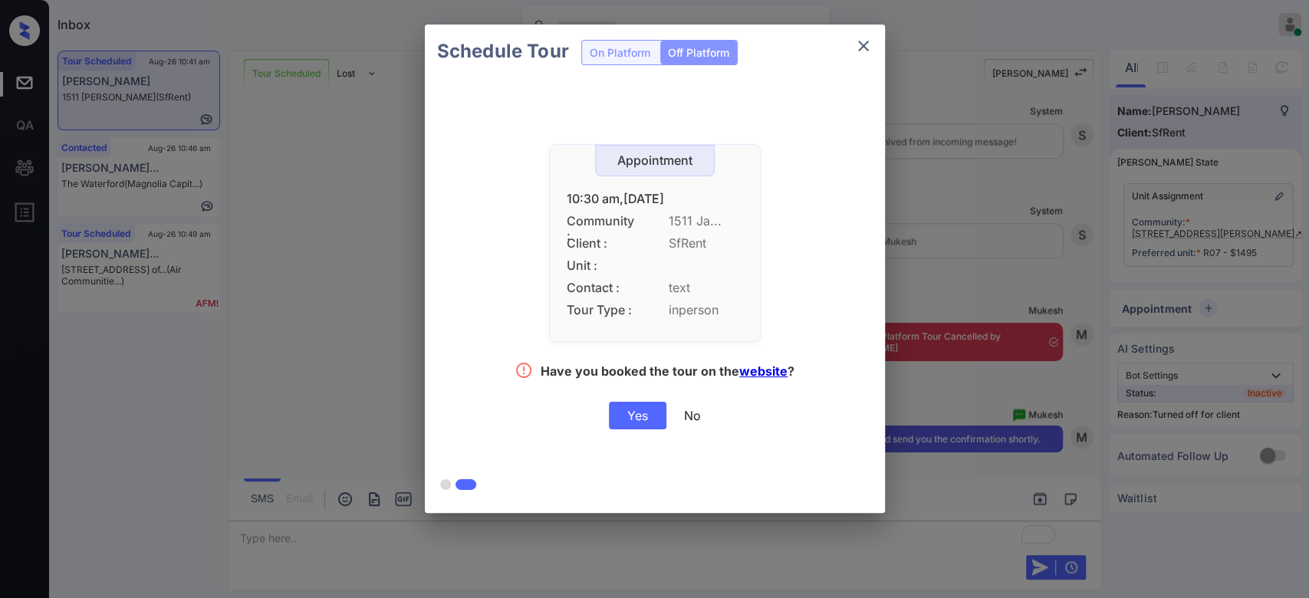
click at [645, 412] on div "Yes" at bounding box center [637, 416] width 57 height 28
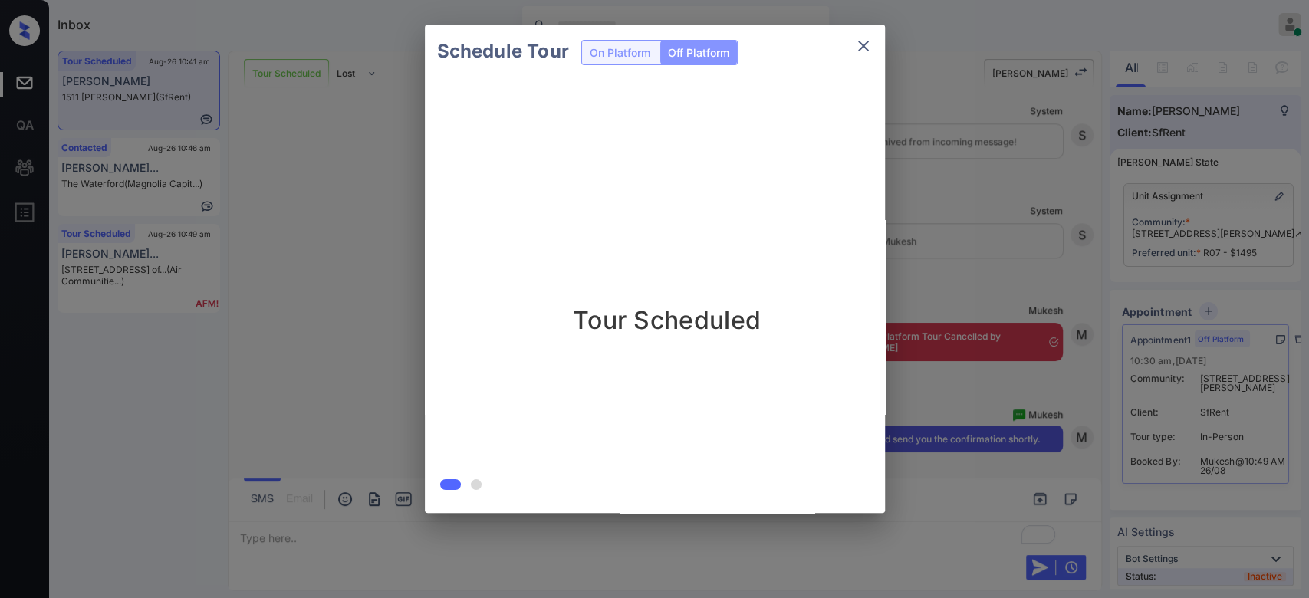
click at [942, 207] on div "Schedule Tour On Platform Off Platform Tour Scheduled" at bounding box center [654, 268] width 1309 height 537
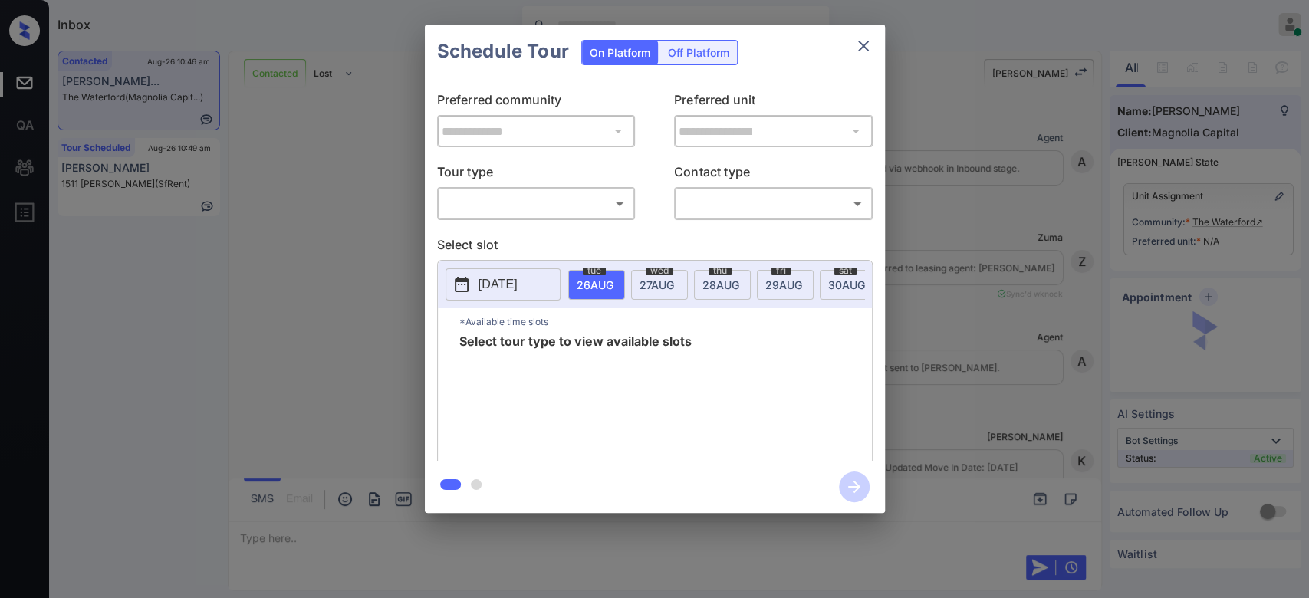
scroll to position [1939, 0]
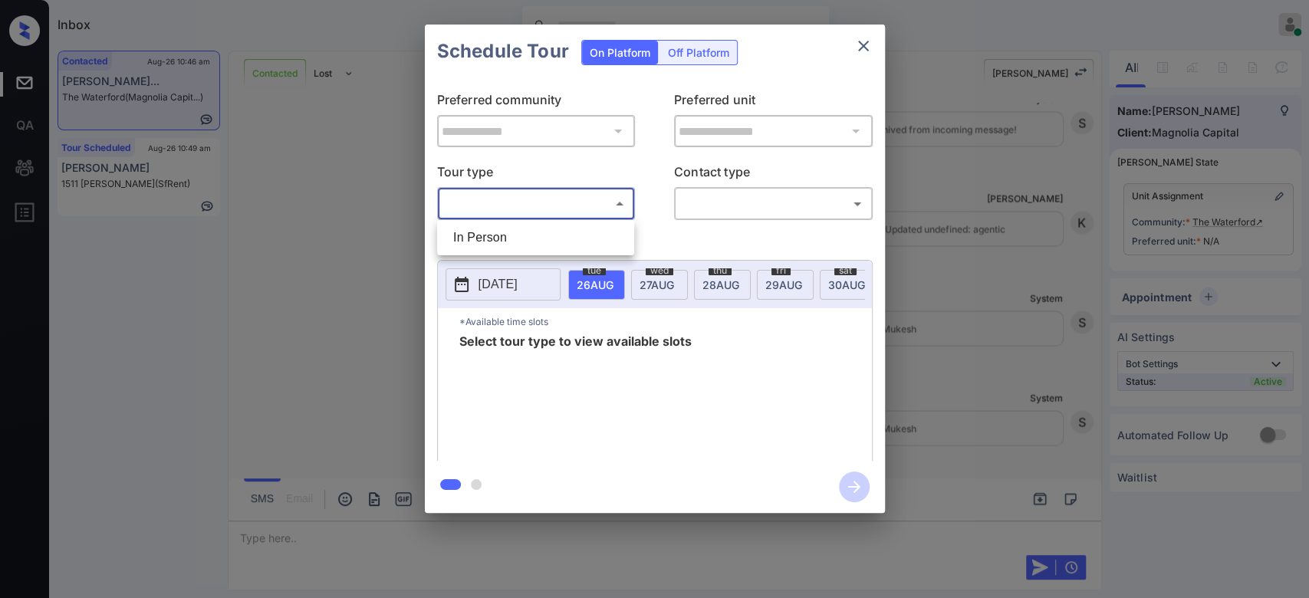
click at [589, 201] on body "Inbox Mukesh Online Set yourself offline Set yourself on break Profile Switch t…" at bounding box center [654, 299] width 1309 height 598
click at [511, 228] on li "In Person" at bounding box center [535, 238] width 189 height 28
type input "********"
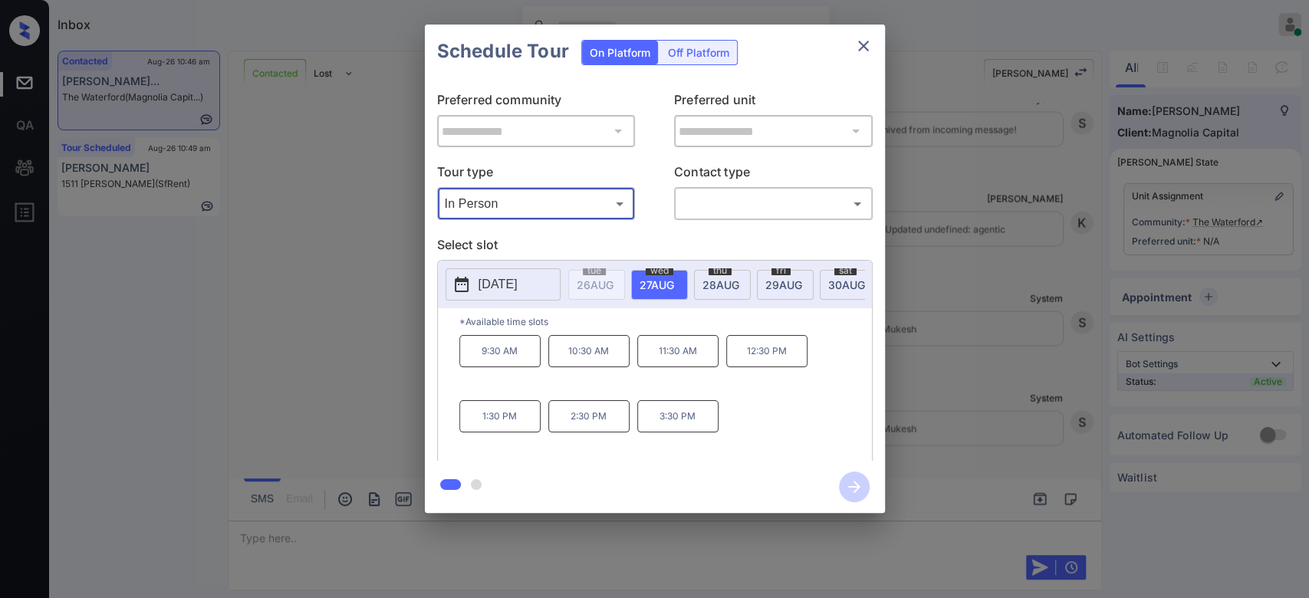
click at [852, 43] on button "close" at bounding box center [863, 46] width 31 height 31
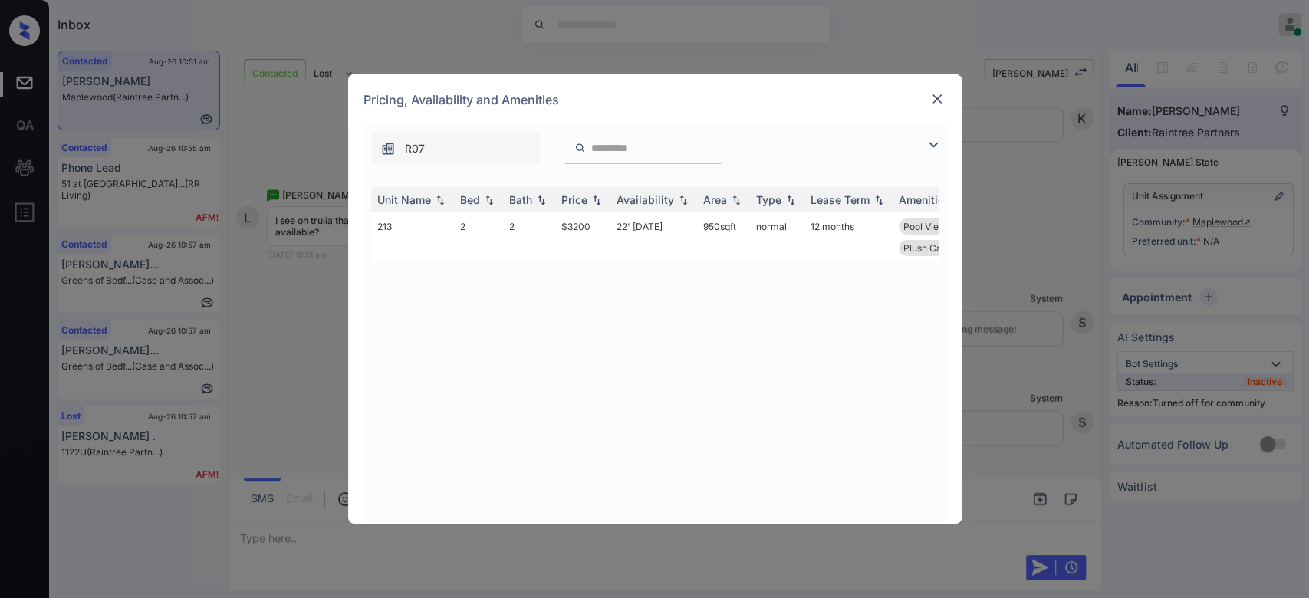
click at [930, 101] on img at bounding box center [936, 98] width 15 height 15
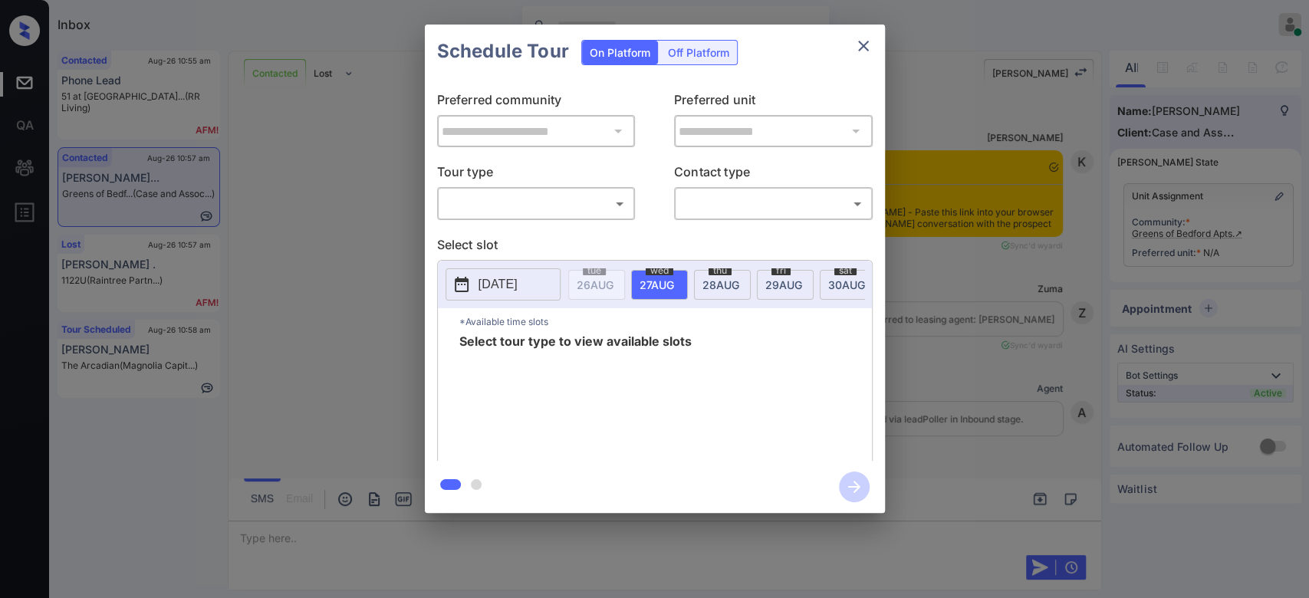
scroll to position [2577, 0]
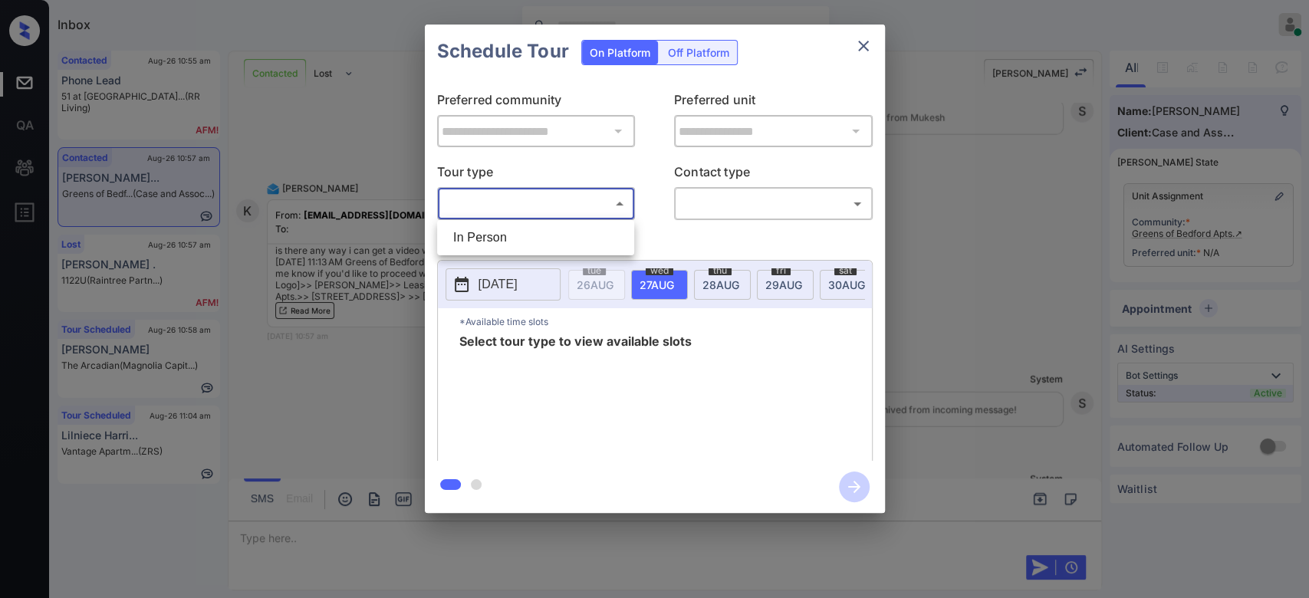
click at [571, 194] on body "Inbox Mukesh Online Set yourself offline Set yourself on break Profile Switch t…" at bounding box center [654, 299] width 1309 height 598
click at [537, 241] on li "In Person" at bounding box center [535, 238] width 189 height 28
type input "********"
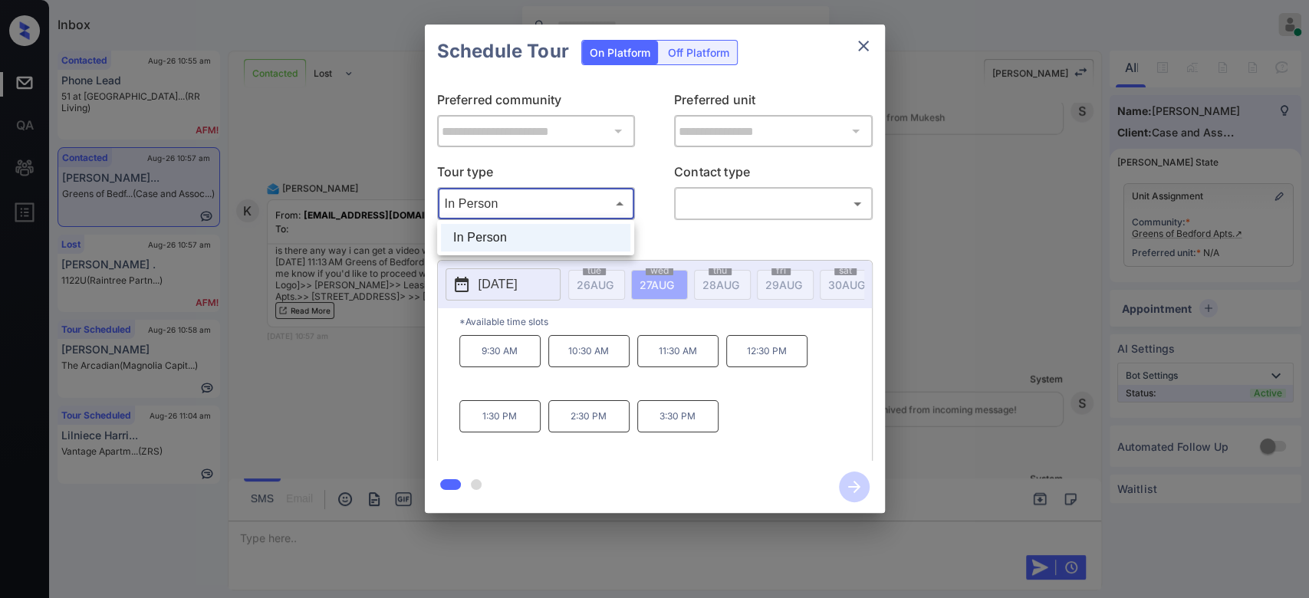
click at [580, 194] on body "Inbox Mukesh Online Set yourself offline Set yourself on break Profile Switch t…" at bounding box center [654, 299] width 1309 height 598
click at [856, 45] on div at bounding box center [654, 299] width 1309 height 598
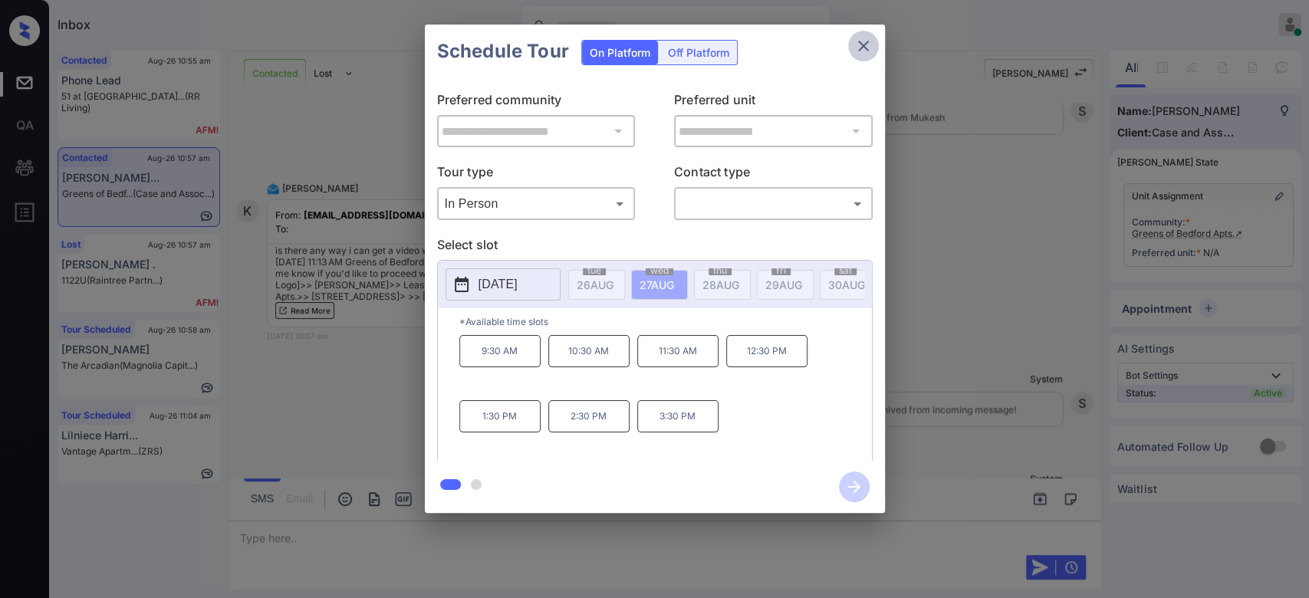
click at [862, 44] on icon "close" at bounding box center [863, 46] width 18 height 18
